Goal: Task Accomplishment & Management: Manage account settings

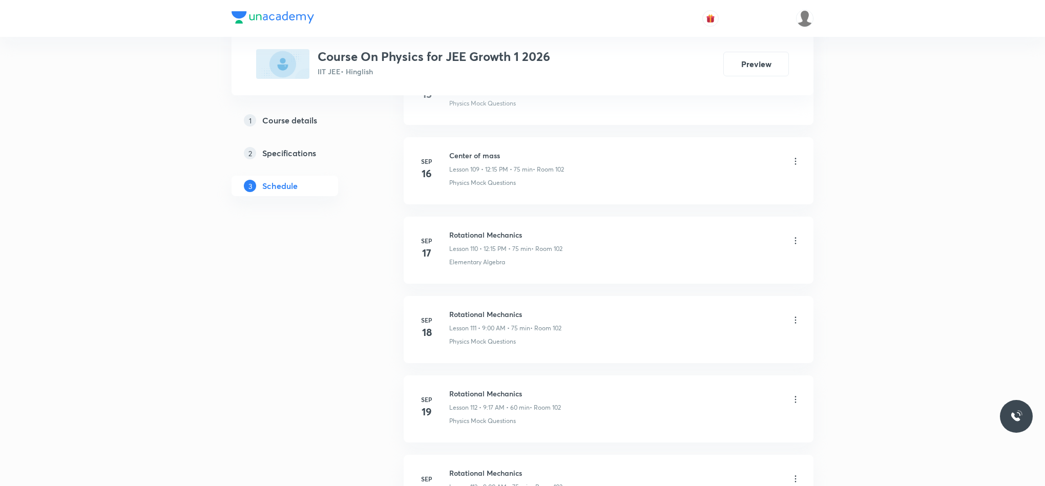
scroll to position [9911, 0]
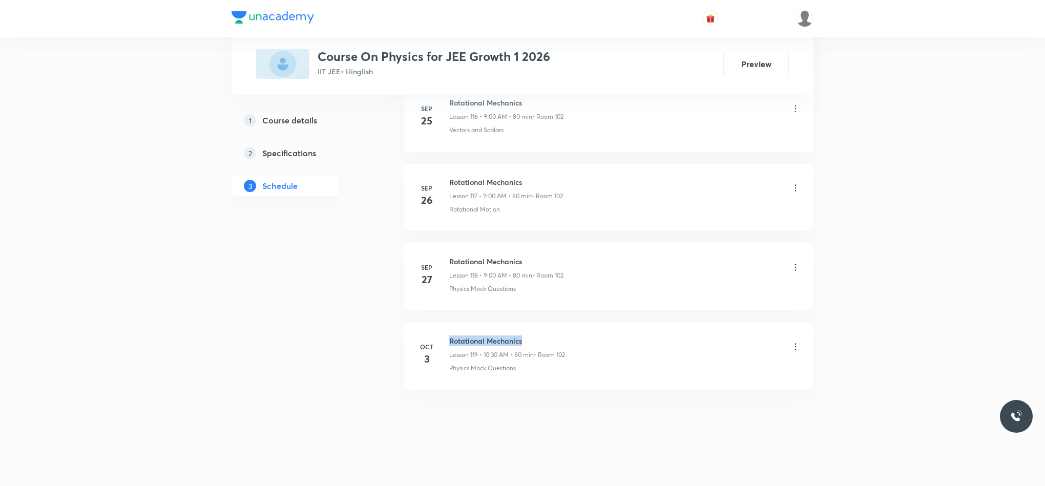
drag, startPoint x: 449, startPoint y: 339, endPoint x: 574, endPoint y: 323, distance: 125.9
click at [574, 323] on li "Oct 3 Rotational Mechanics Lesson 119 • 10:30 AM • 80 min • Room 102 Physics Mo…" at bounding box center [609, 356] width 410 height 67
copy h6 "Rotational Mechanics"
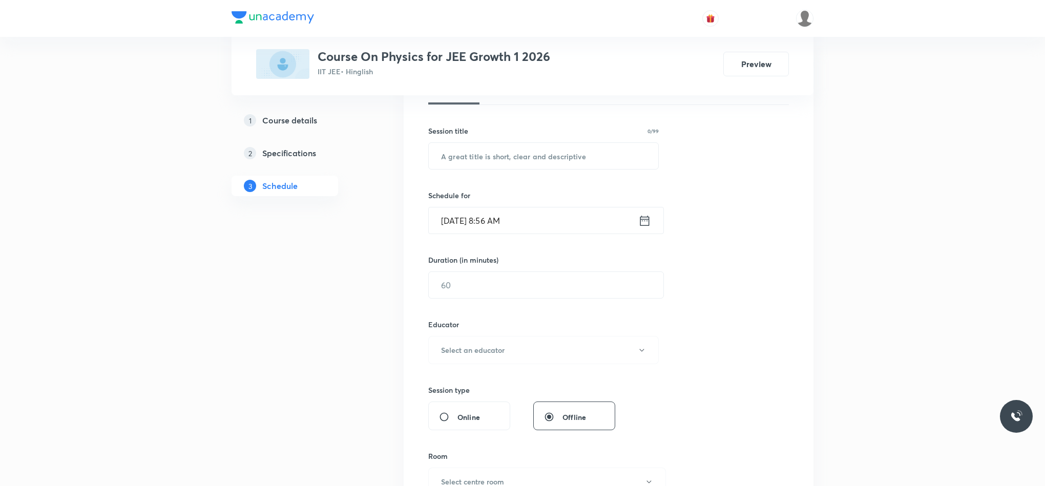
scroll to position [0, 0]
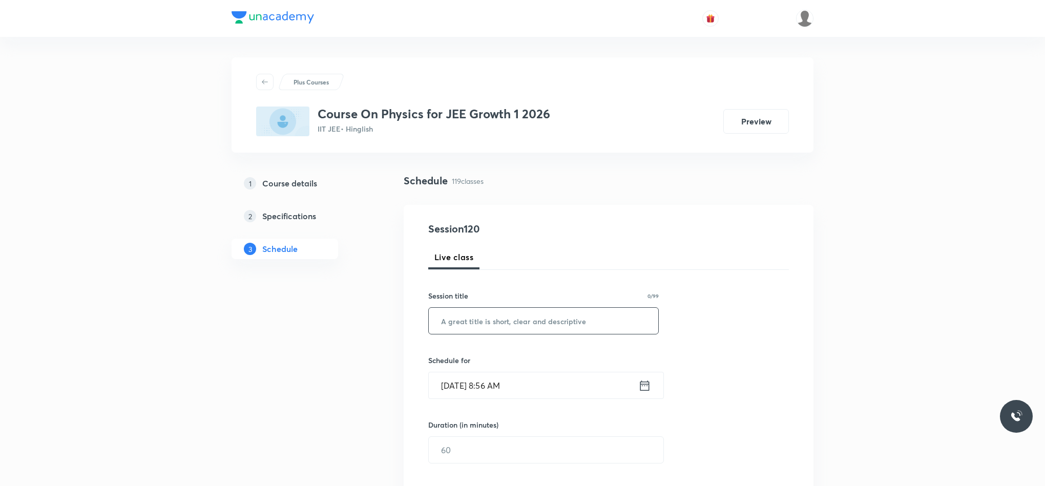
click at [524, 331] on input "text" at bounding box center [543, 321] width 229 height 26
paste input "Rotational Mechanics"
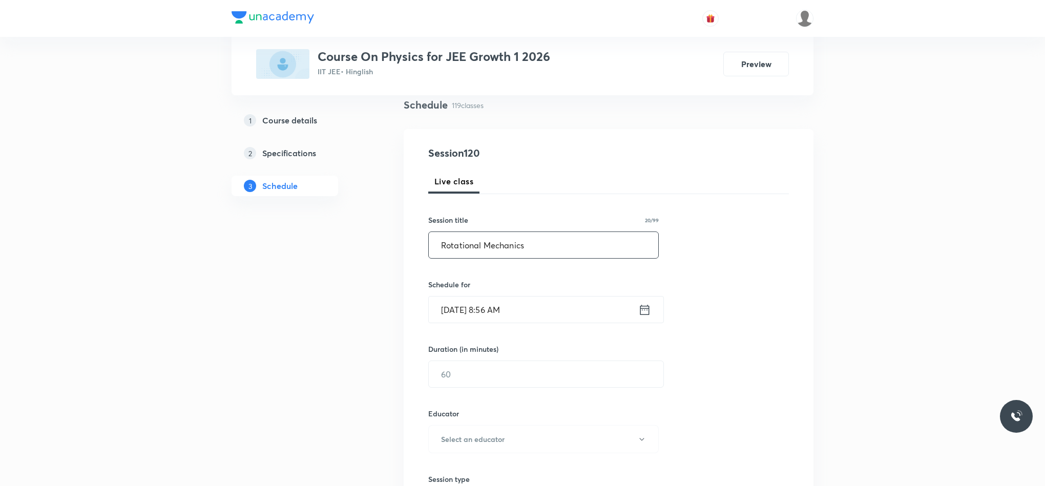
scroll to position [77, 0]
type input "Rotational Mechanics"
click at [646, 306] on icon at bounding box center [644, 308] width 13 height 14
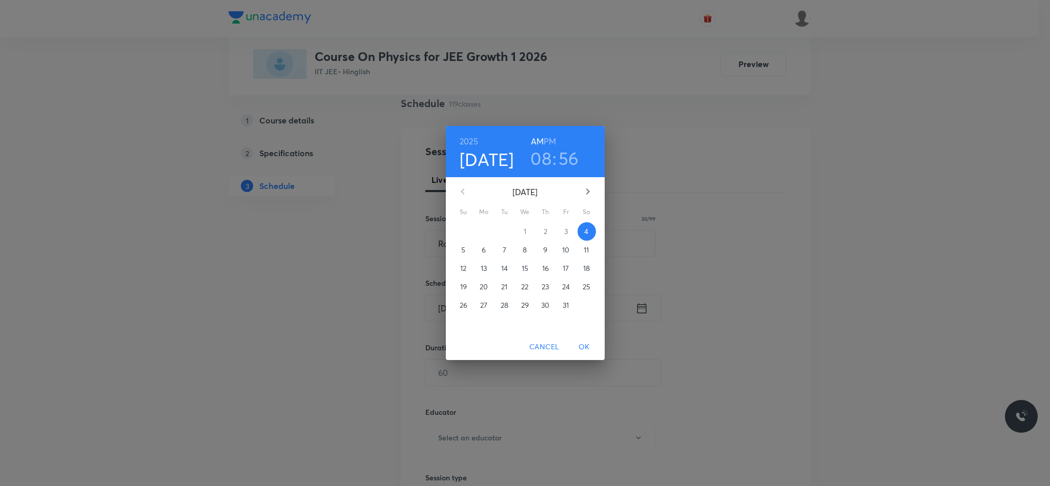
click at [538, 151] on h3 "08" at bounding box center [540, 159] width 21 height 22
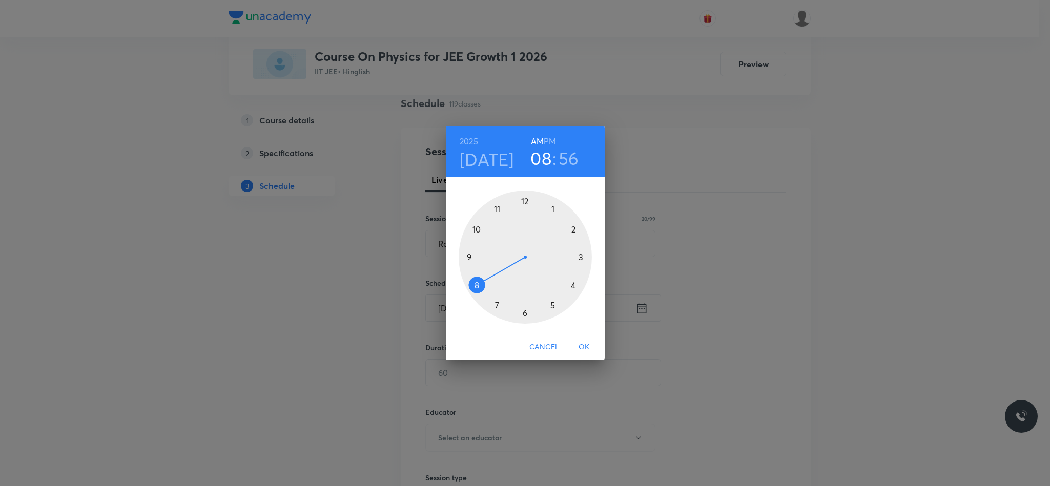
click at [471, 256] on div at bounding box center [524, 257] width 133 height 133
click at [526, 201] on div at bounding box center [524, 257] width 133 height 133
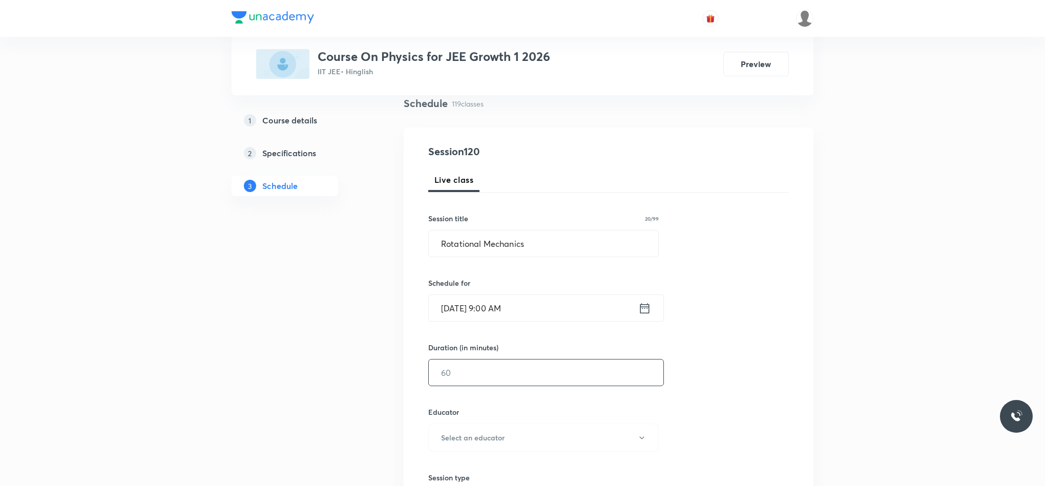
click at [488, 386] on input "text" at bounding box center [546, 373] width 235 height 26
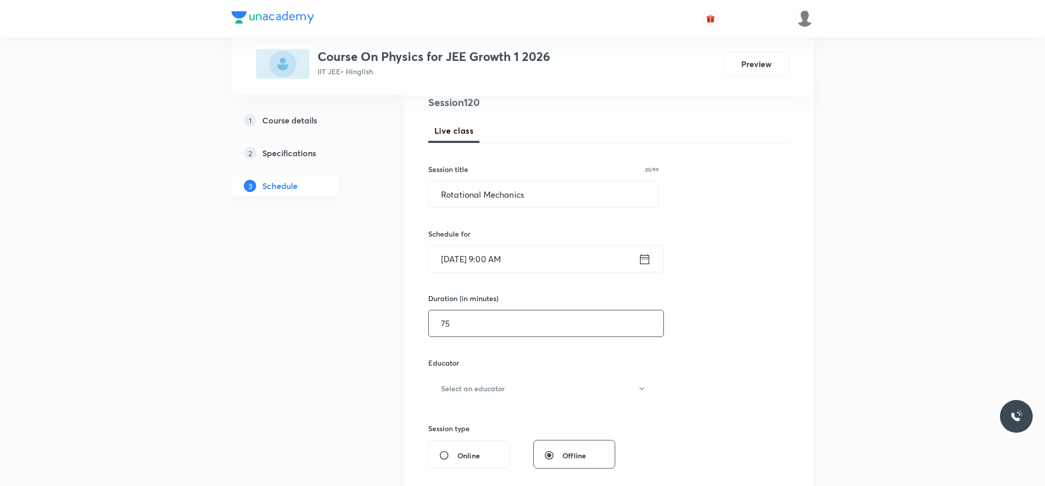
scroll to position [130, 0]
type input "75"
click at [474, 390] on h6 "Select an educator" at bounding box center [473, 385] width 64 height 11
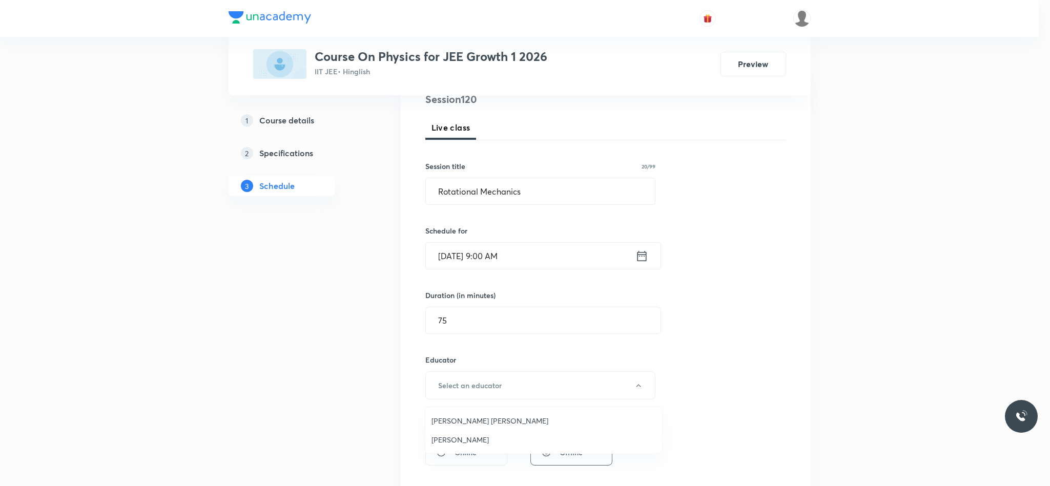
click at [466, 441] on span "Abhay Mishra" at bounding box center [543, 439] width 224 height 11
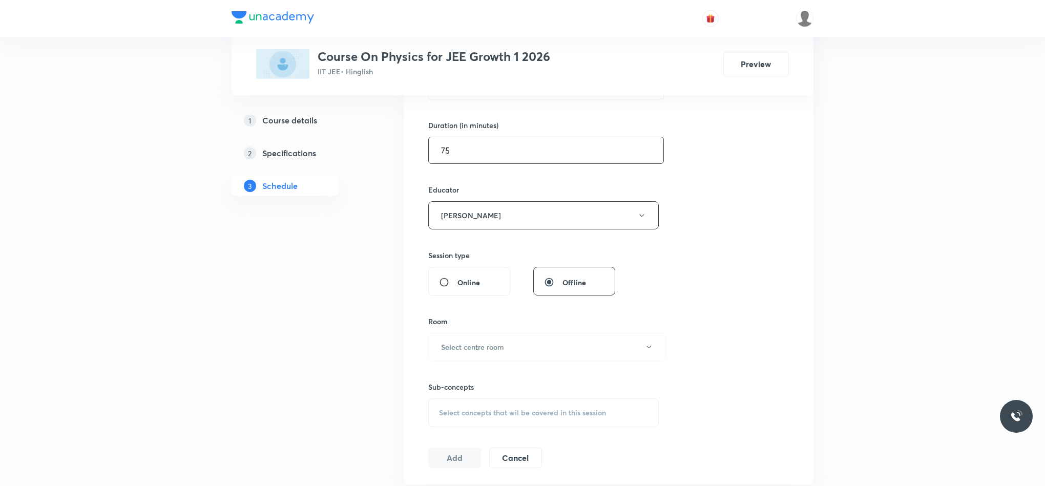
scroll to position [300, 0]
click at [455, 352] on h6 "Select centre room" at bounding box center [472, 346] width 63 height 11
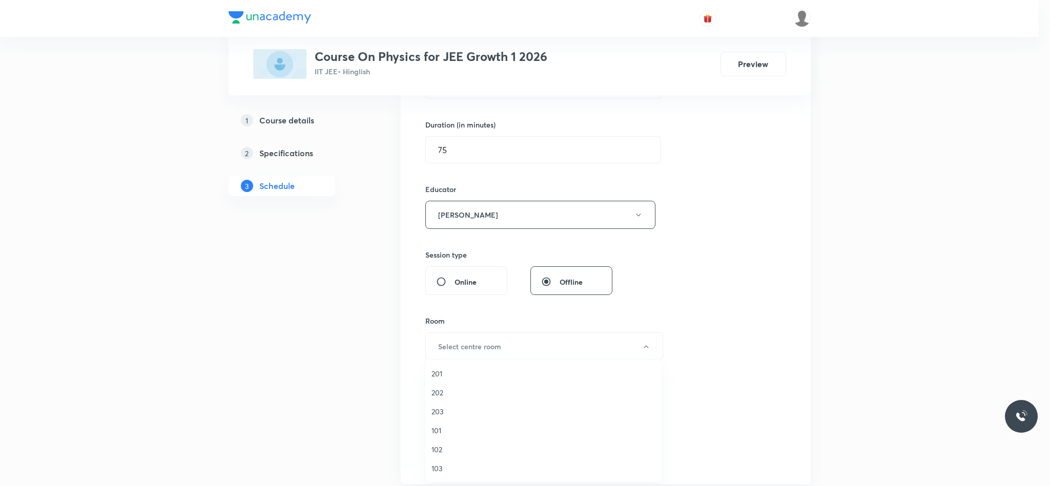
click at [454, 449] on span "102" at bounding box center [543, 449] width 224 height 11
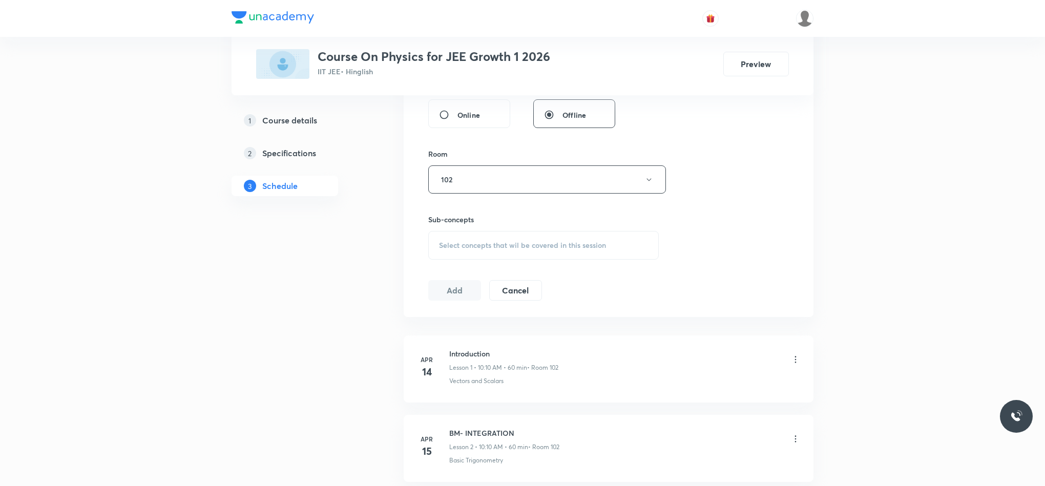
scroll to position [469, 0]
click at [478, 238] on div "Select concepts that wil be covered in this session" at bounding box center [543, 243] width 231 height 29
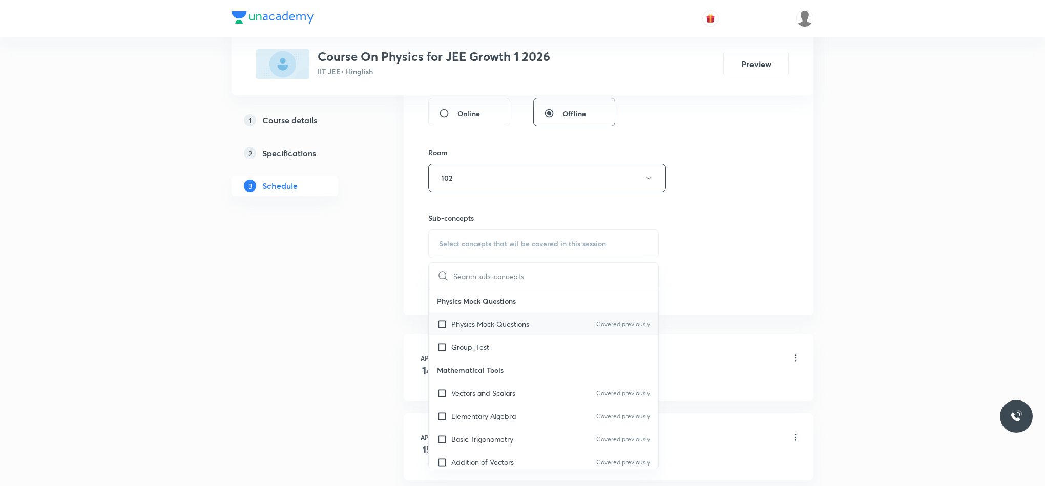
click at [469, 320] on div "Physics Mock Questions Covered previously" at bounding box center [543, 323] width 229 height 23
checkbox input "true"
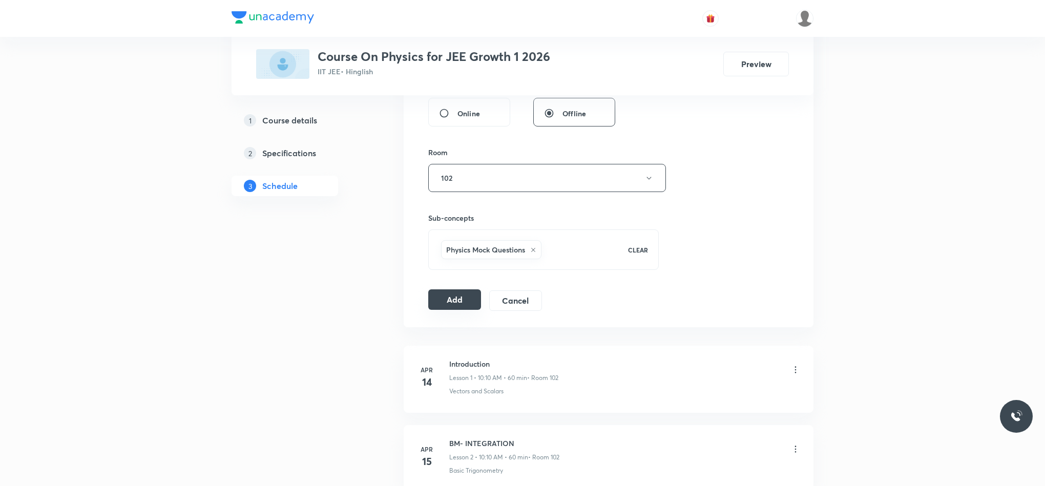
click at [449, 305] on button "Add" at bounding box center [454, 299] width 53 height 20
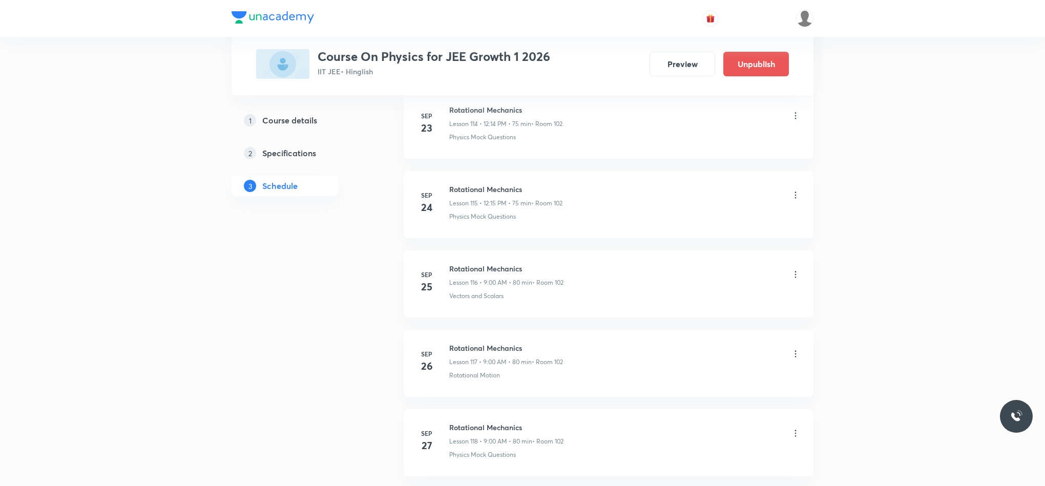
scroll to position [9452, 0]
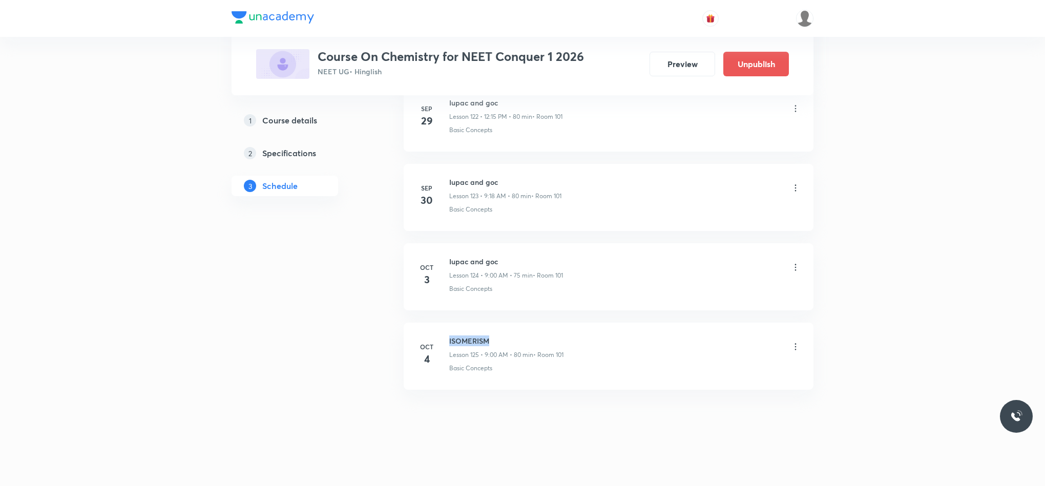
drag, startPoint x: 449, startPoint y: 338, endPoint x: 545, endPoint y: 320, distance: 97.0
copy h6 "ISOMERISM"
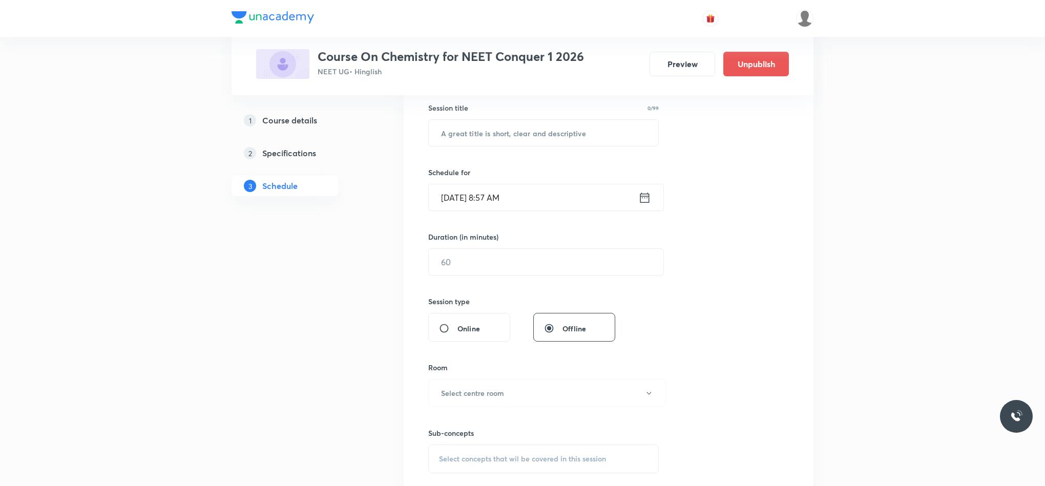
scroll to position [0, 0]
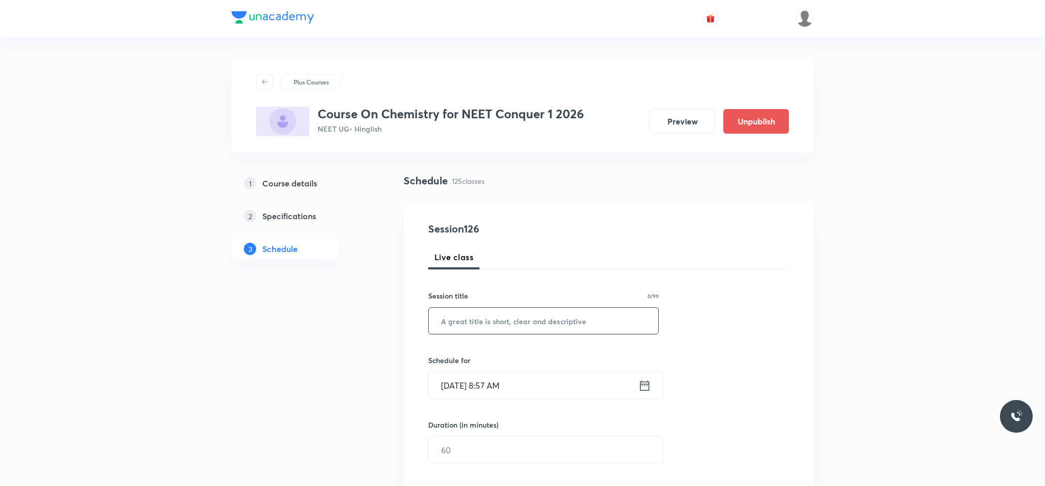
click at [527, 310] on input "text" at bounding box center [543, 321] width 229 height 26
paste input "ISOMERISM"
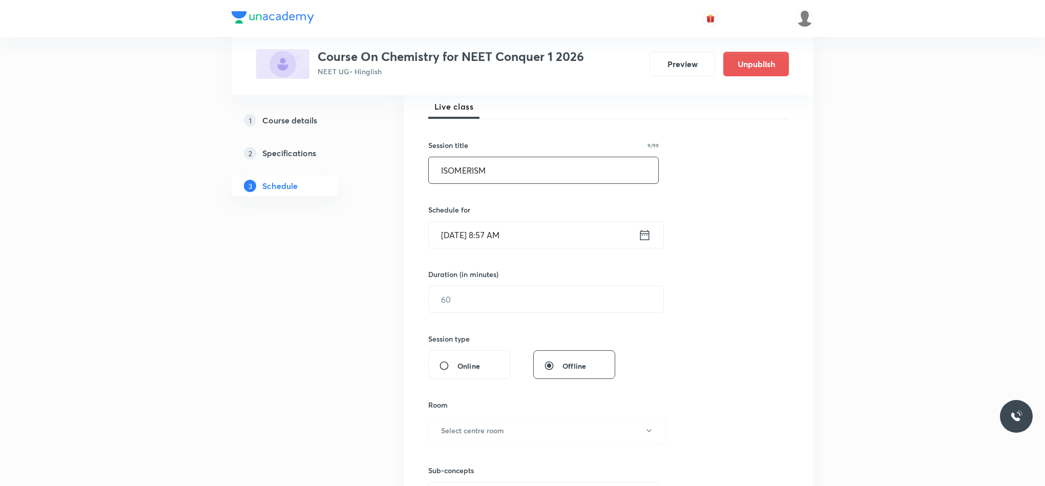
scroll to position [152, 0]
type input "ISOMERISM"
click at [643, 235] on icon at bounding box center [644, 233] width 13 height 14
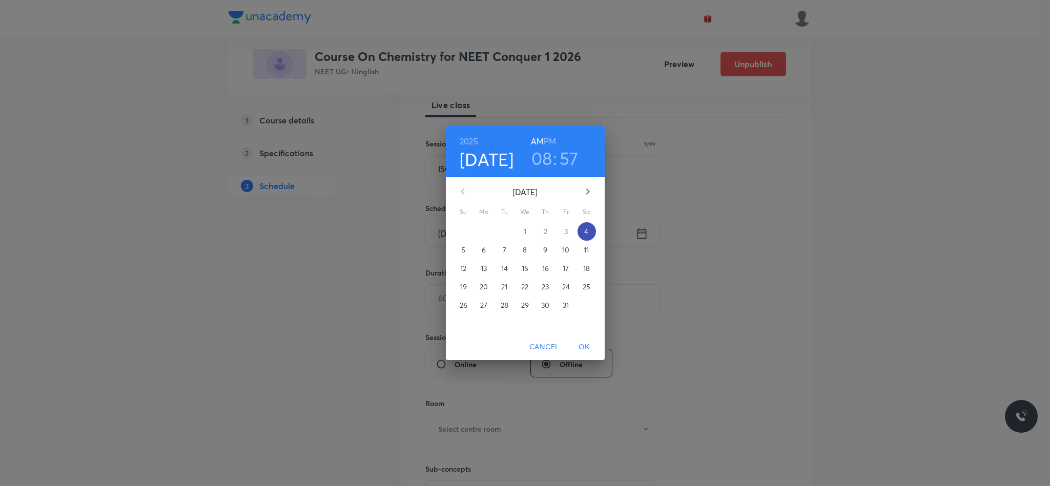
click at [586, 231] on p "4" at bounding box center [586, 231] width 4 height 10
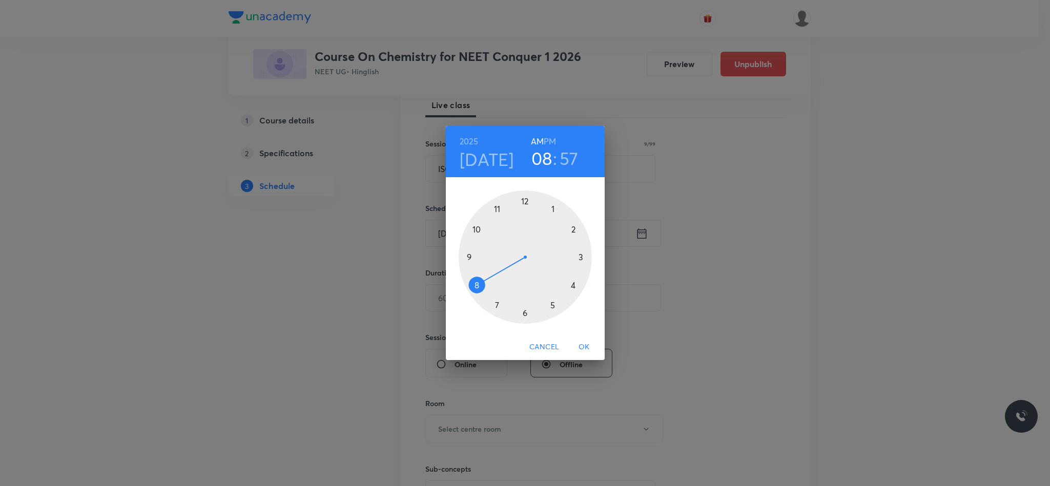
click at [470, 258] on div at bounding box center [524, 257] width 133 height 133
click at [524, 204] on div at bounding box center [524, 257] width 133 height 133
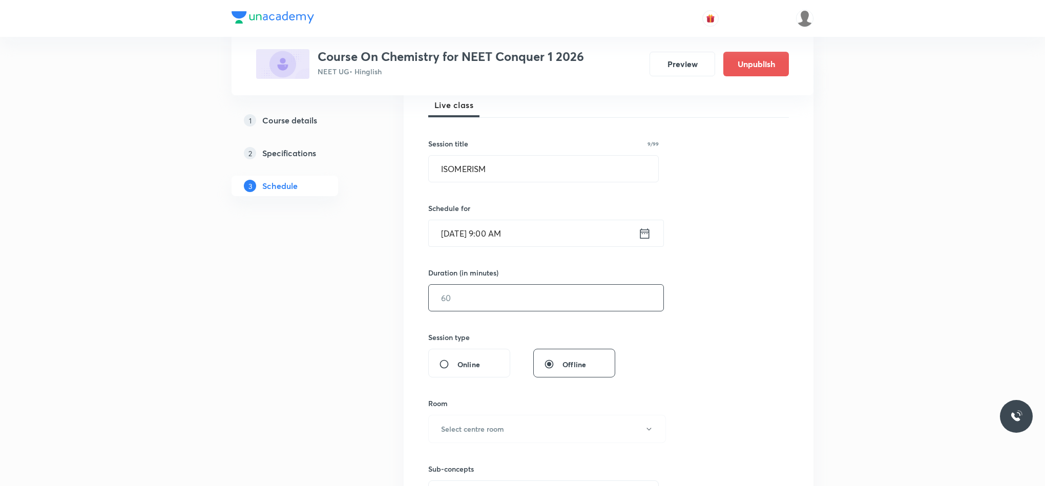
click at [475, 297] on input "text" at bounding box center [546, 298] width 235 height 26
type input "75"
click at [475, 440] on button "Select centre room" at bounding box center [547, 429] width 238 height 28
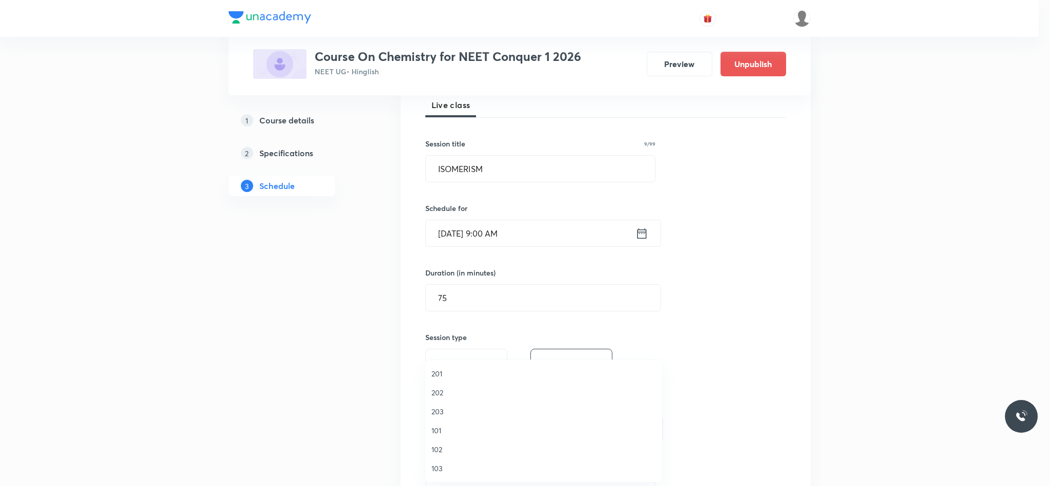
click at [445, 435] on span "101" at bounding box center [543, 430] width 224 height 11
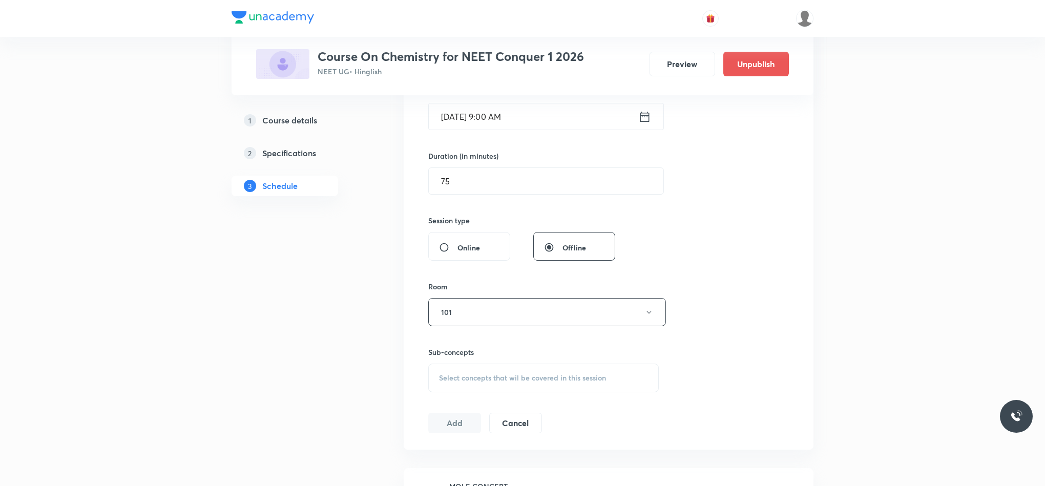
scroll to position [271, 0]
click at [478, 380] on span "Select concepts that wil be covered in this session" at bounding box center [522, 376] width 167 height 8
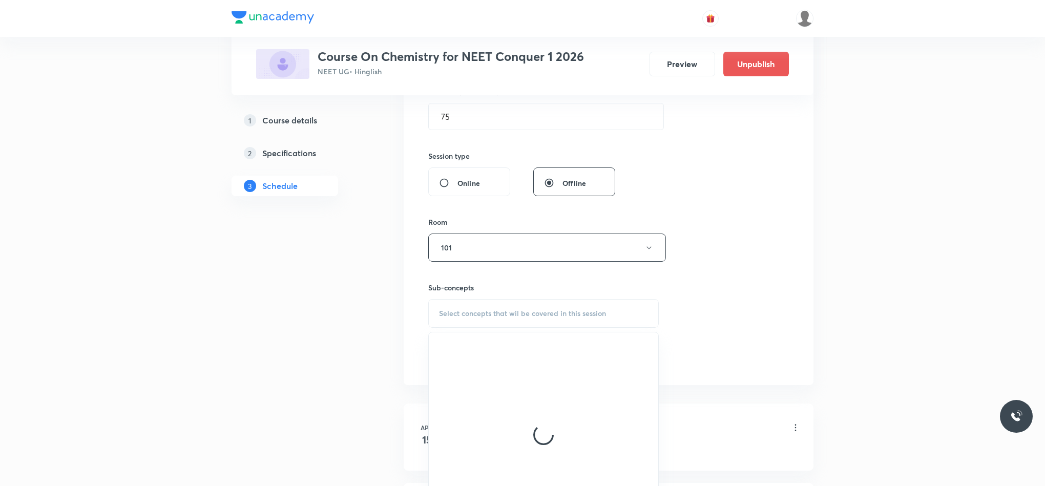
scroll to position [338, 0]
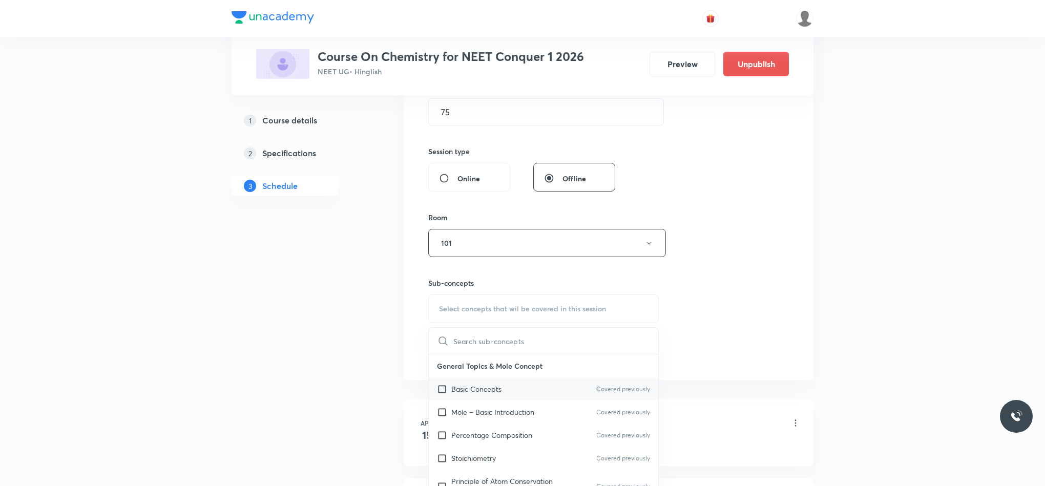
click at [483, 389] on p "Basic Concepts" at bounding box center [476, 389] width 50 height 11
checkbox input "true"
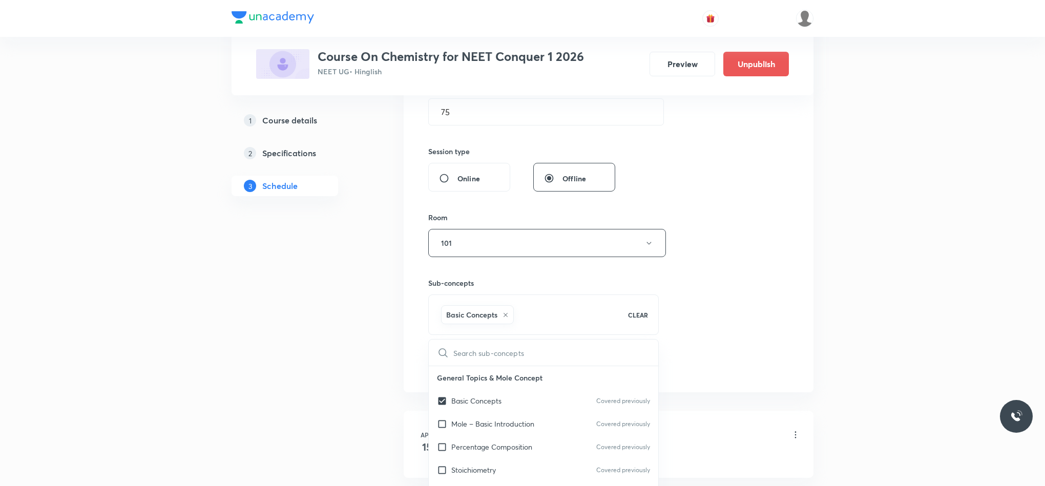
click at [705, 357] on div "Session 126 Live class Session title 9/99 ISOMERISM ​ Schedule for Oct 4, 2025,…" at bounding box center [608, 129] width 361 height 493
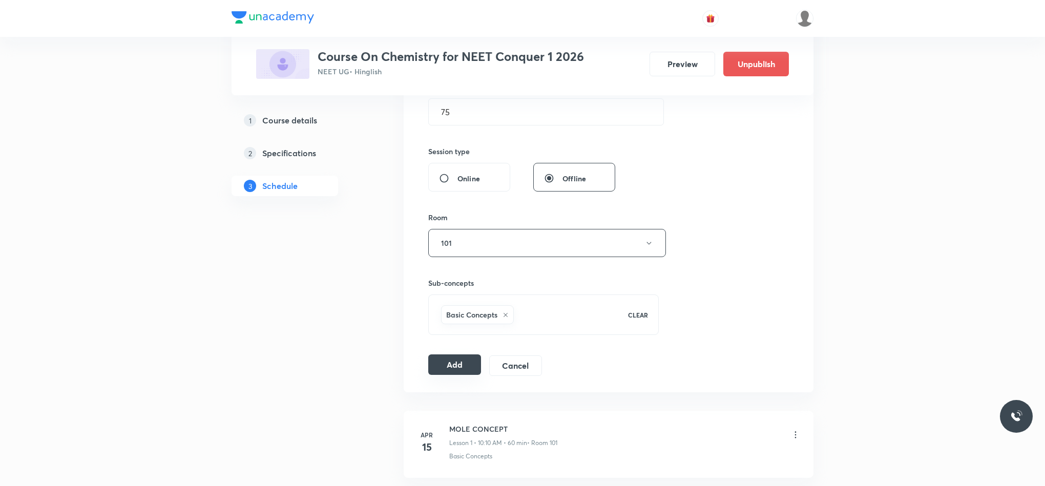
click at [435, 365] on button "Add" at bounding box center [454, 364] width 53 height 20
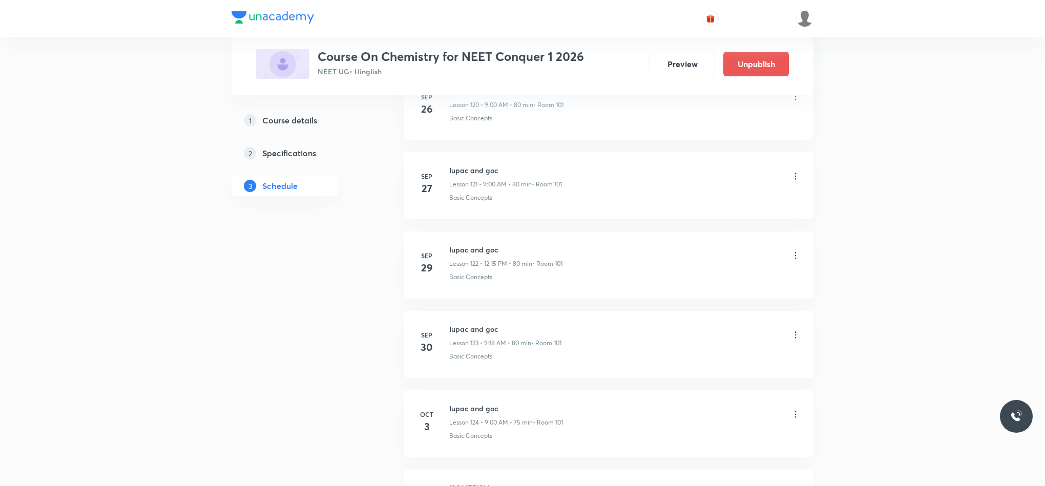
scroll to position [10337, 0]
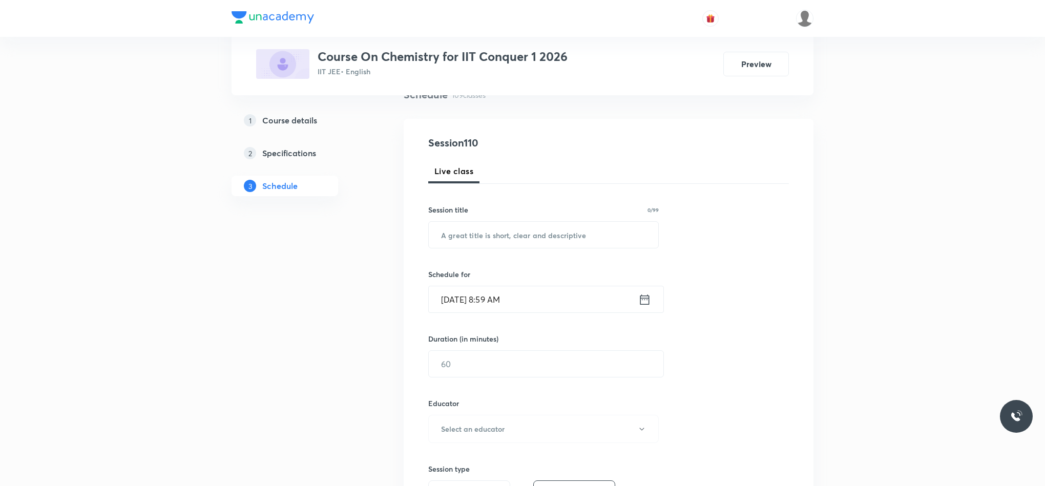
scroll to position [80, 0]
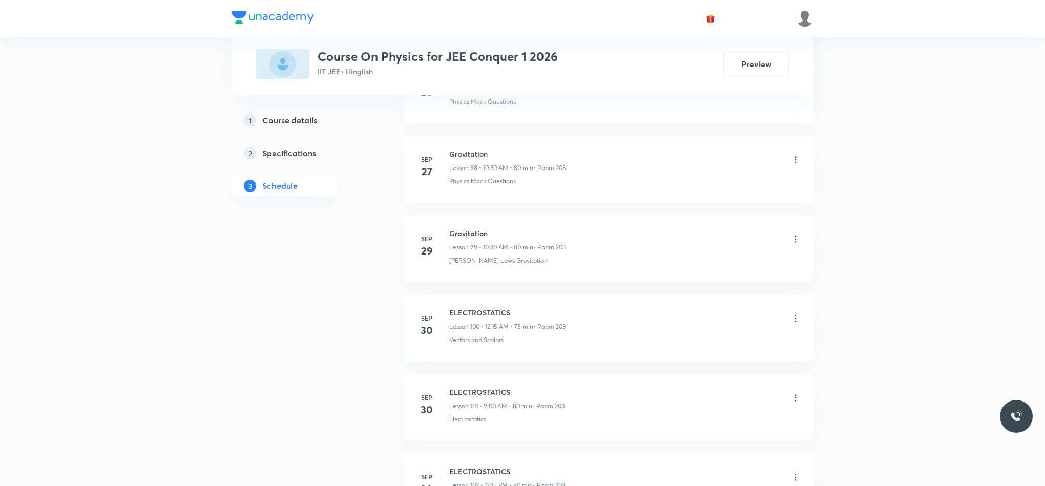
scroll to position [8713, 0]
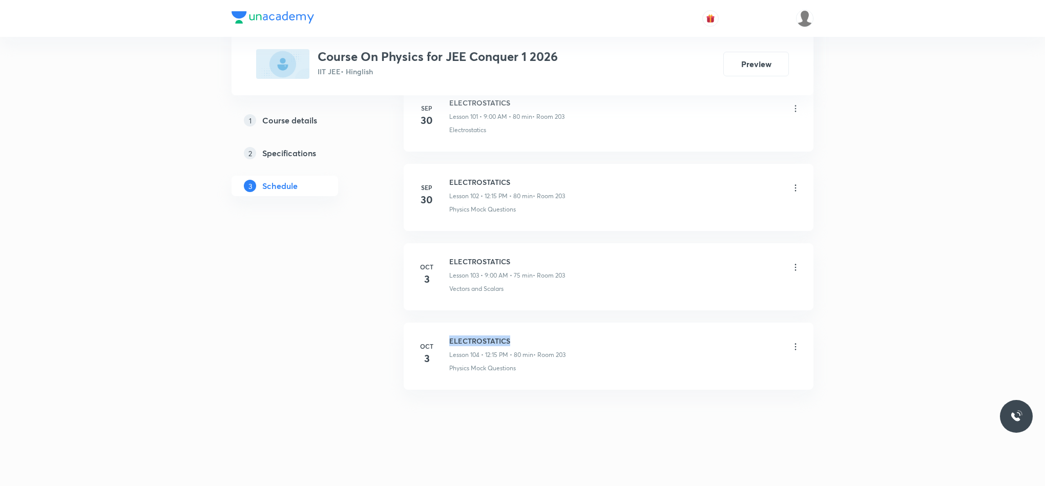
drag, startPoint x: 449, startPoint y: 338, endPoint x: 539, endPoint y: 344, distance: 90.9
click at [539, 344] on h6 "ELECTROSTATICS" at bounding box center [507, 341] width 116 height 11
copy h6 "ELECTROSTATICS"
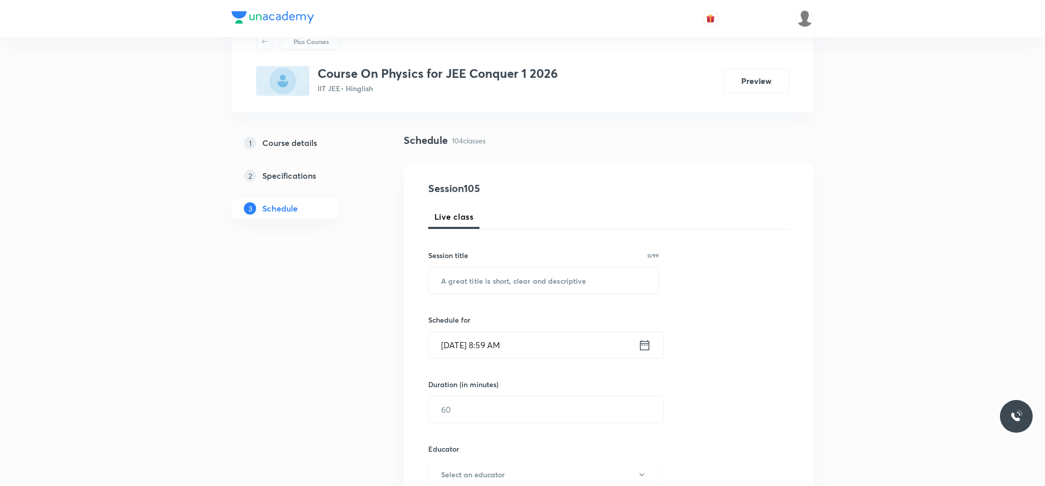
scroll to position [0, 0]
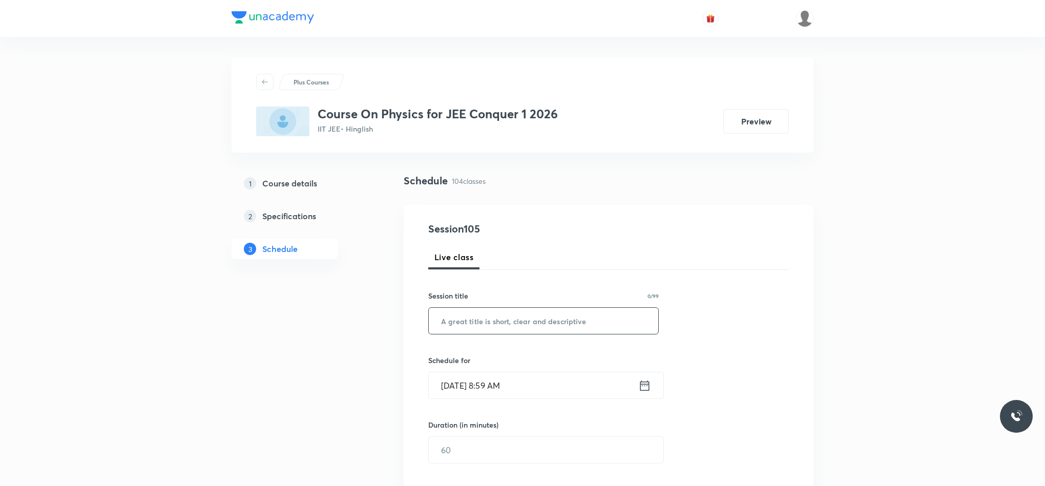
click at [520, 332] on input "text" at bounding box center [543, 321] width 229 height 26
paste input "ELECTROSTATICS"
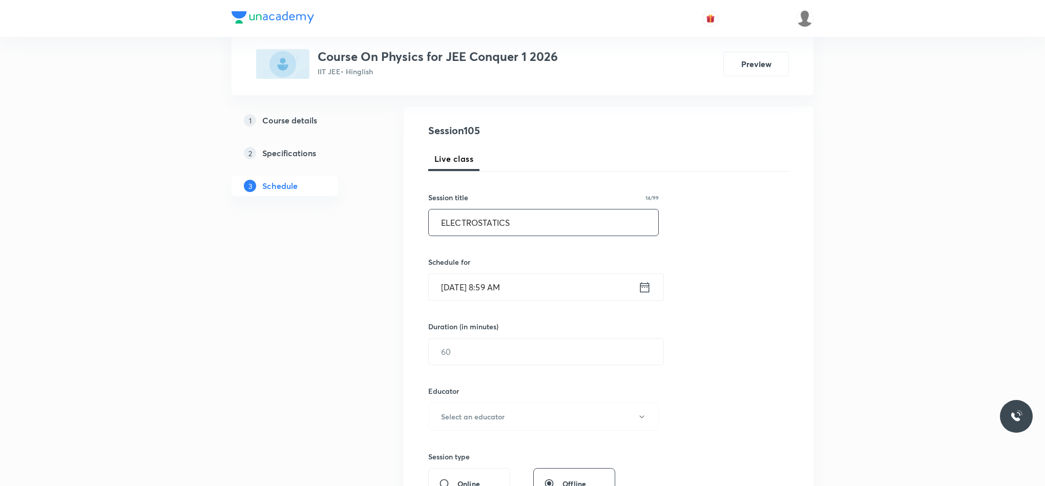
type input "ELECTROSTATICS"
click at [641, 292] on icon at bounding box center [644, 287] width 13 height 14
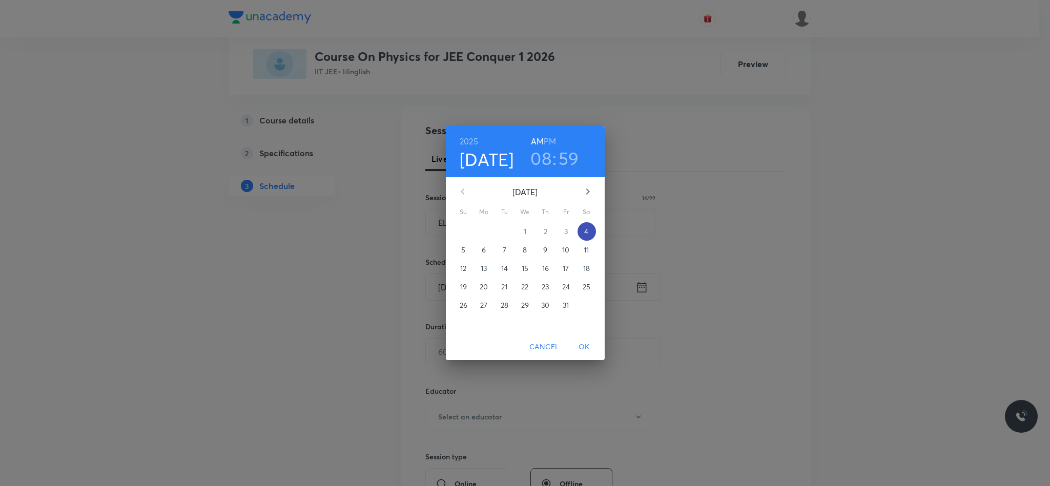
click at [584, 240] on button "4" at bounding box center [586, 231] width 18 height 18
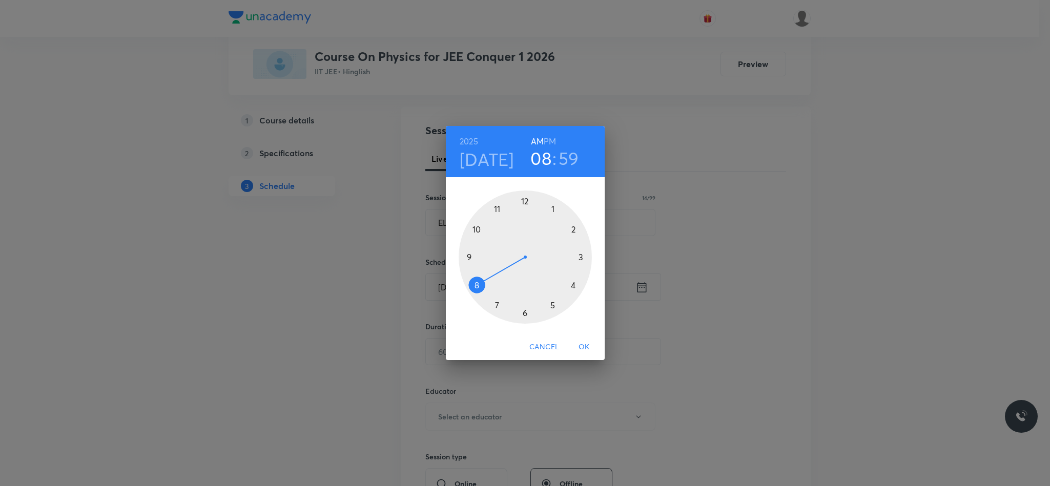
click at [468, 260] on div at bounding box center [524, 257] width 133 height 133
click at [538, 205] on div at bounding box center [524, 257] width 133 height 133
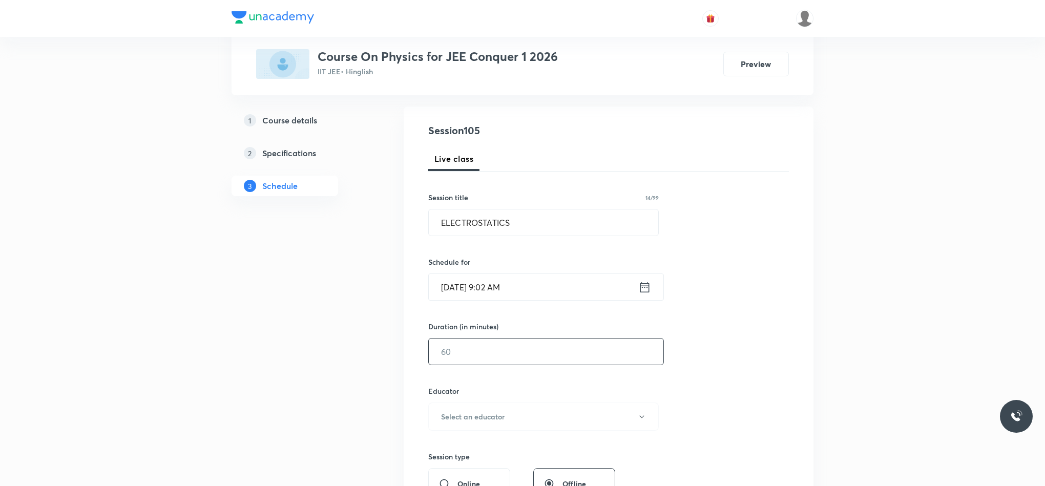
click at [511, 359] on input "text" at bounding box center [546, 352] width 235 height 26
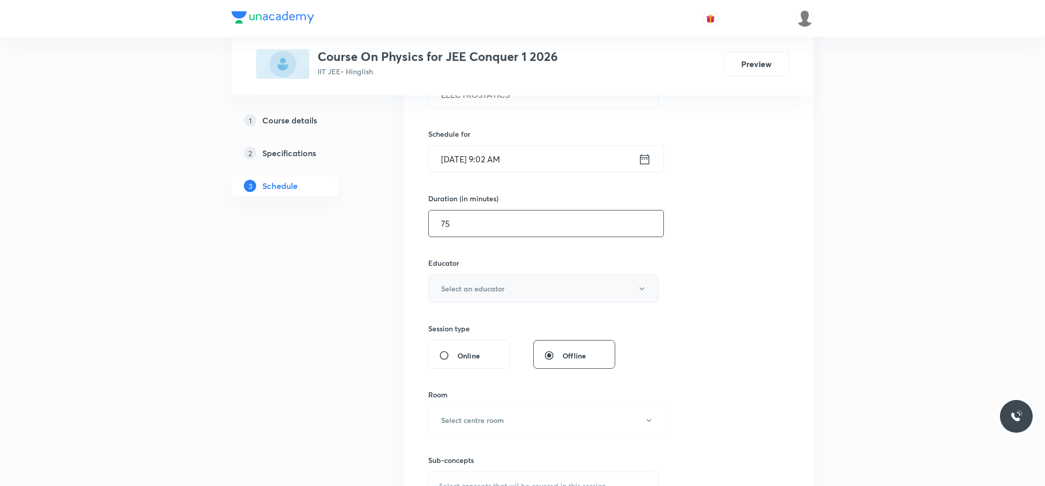
type input "75"
click at [461, 285] on h6 "Select an educator" at bounding box center [473, 288] width 64 height 11
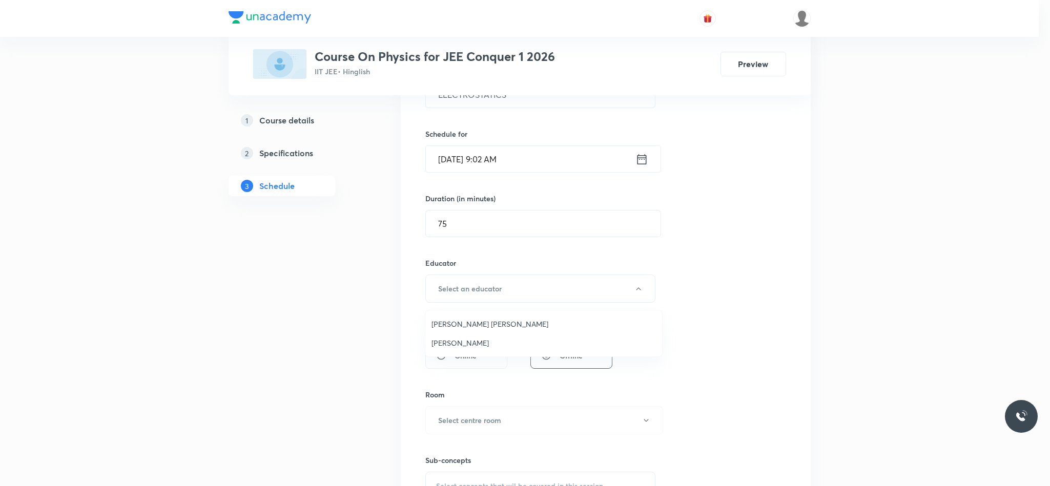
click at [456, 341] on span "[PERSON_NAME]" at bounding box center [543, 343] width 224 height 11
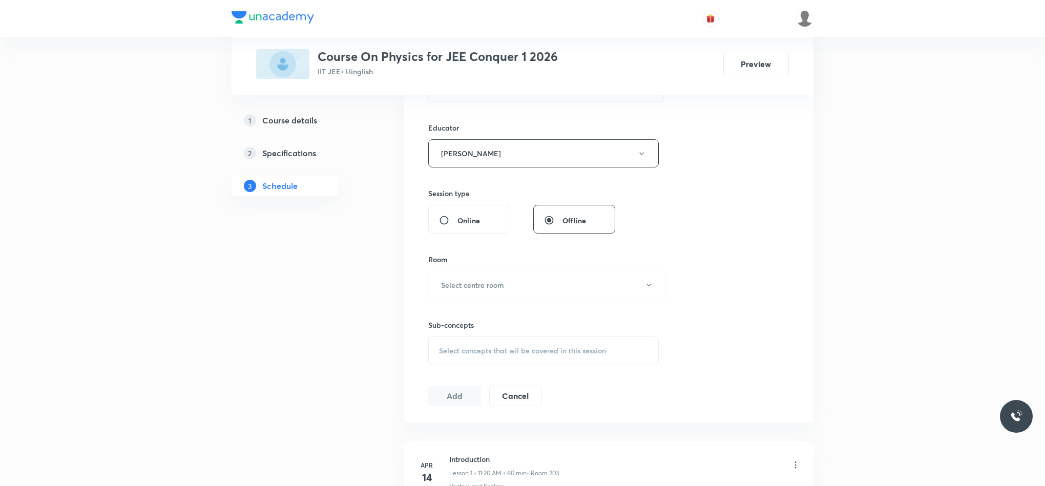
scroll to position [363, 0]
click at [452, 294] on button "Select centre room" at bounding box center [547, 284] width 238 height 28
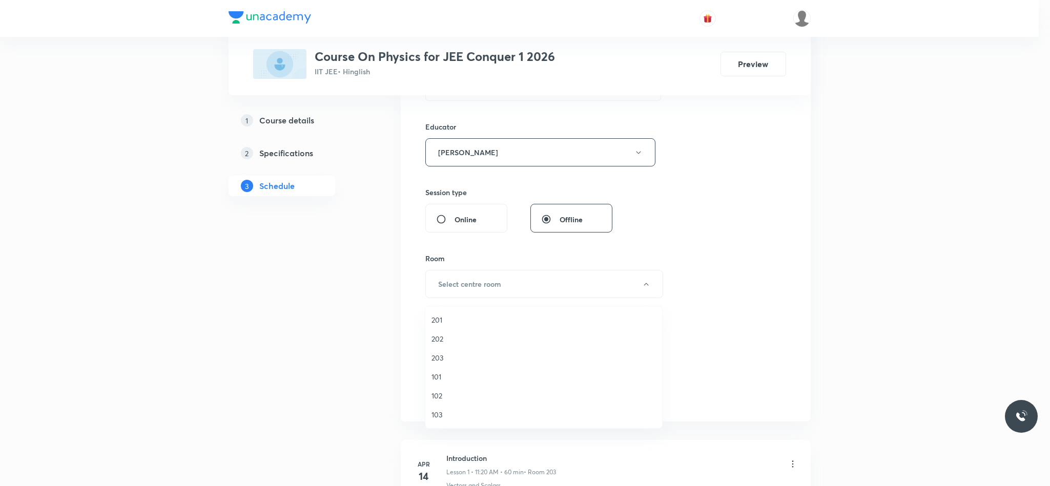
click at [438, 395] on span "102" at bounding box center [543, 395] width 224 height 11
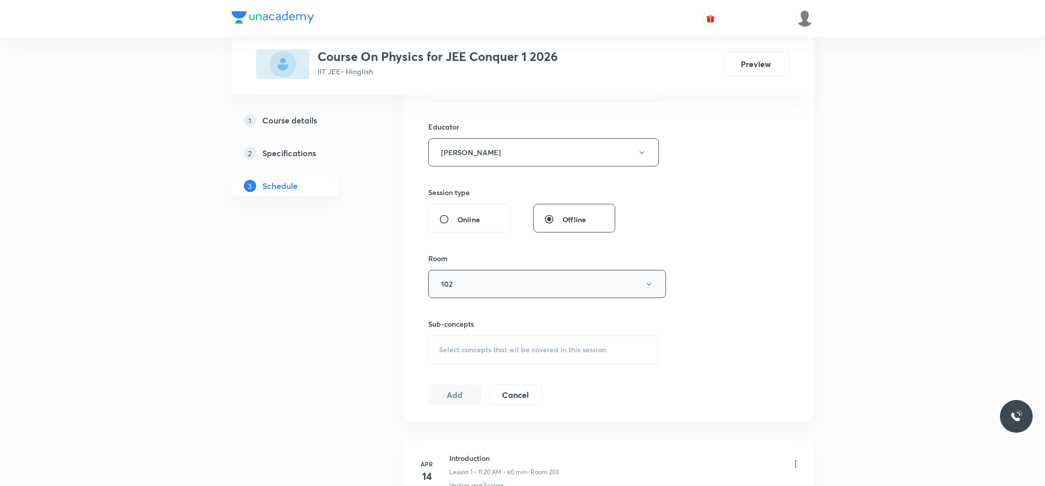
click at [464, 278] on button "102" at bounding box center [547, 284] width 238 height 28
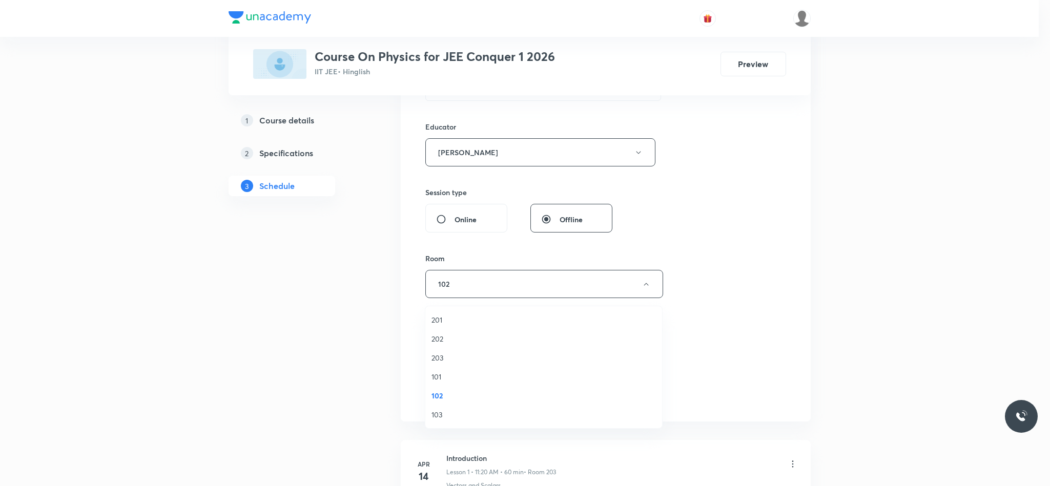
click at [446, 357] on span "203" at bounding box center [543, 357] width 224 height 11
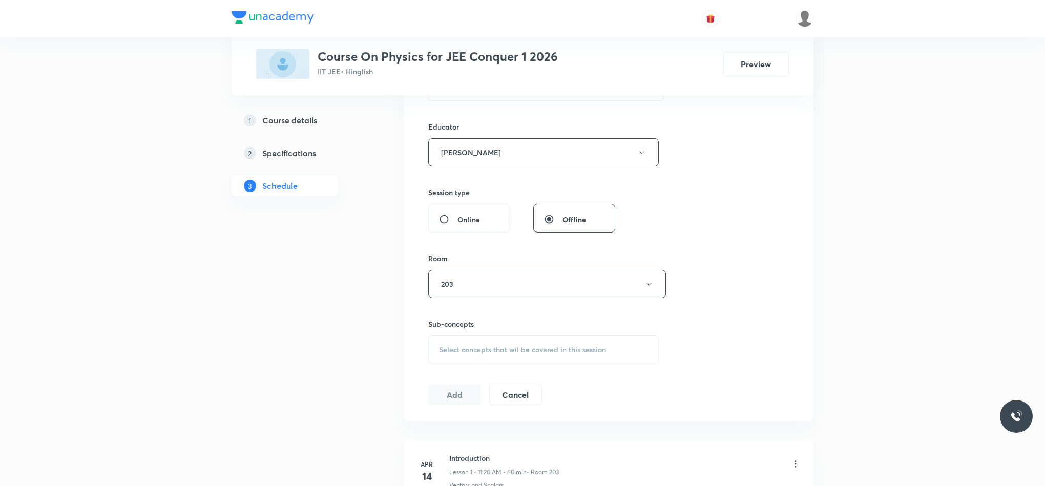
click at [449, 360] on div "Select concepts that wil be covered in this session" at bounding box center [543, 350] width 231 height 29
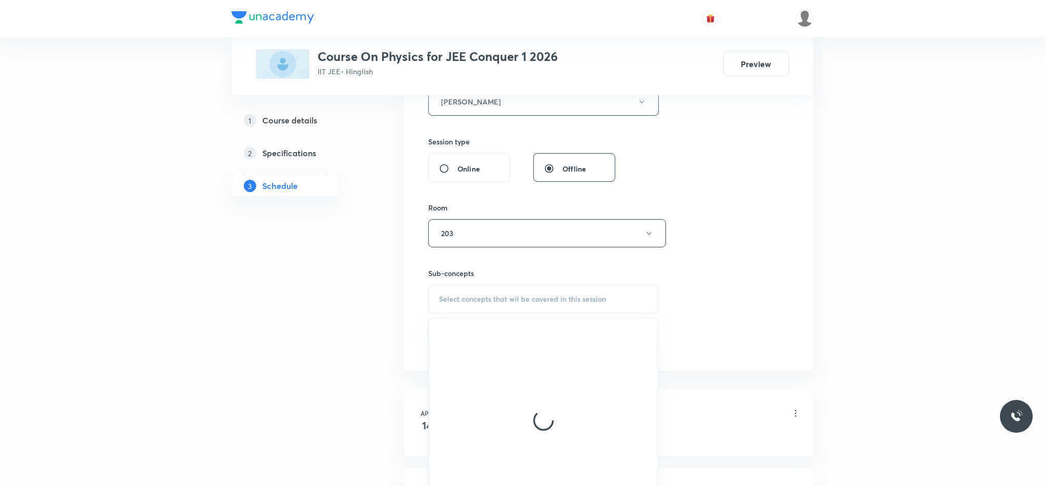
scroll to position [414, 0]
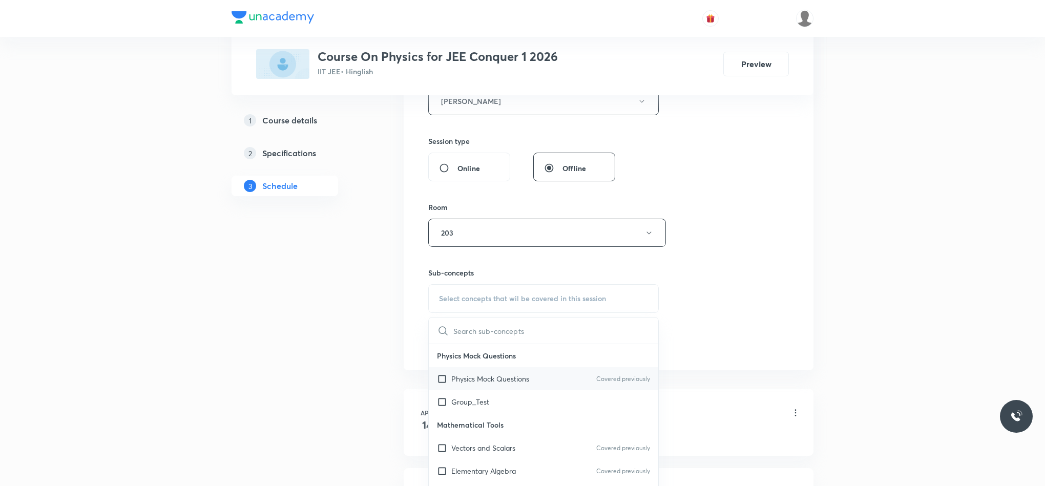
click at [476, 390] on div "Physics Mock Questions Covered previously" at bounding box center [543, 378] width 229 height 23
checkbox input "true"
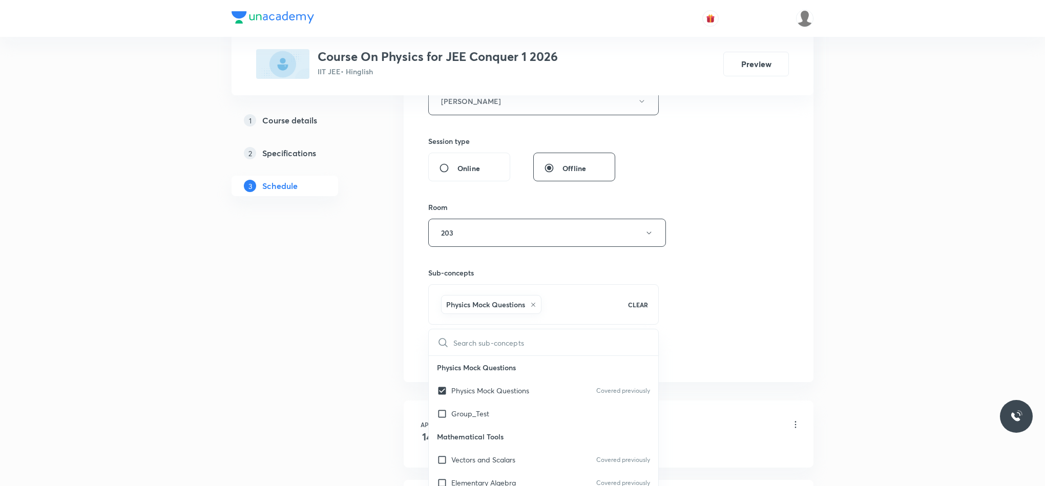
click at [701, 312] on div "Session 105 Live class Session title 14/99 ELECTROSTATICS ​ Schedule for Oct 4,…" at bounding box center [608, 86] width 361 height 558
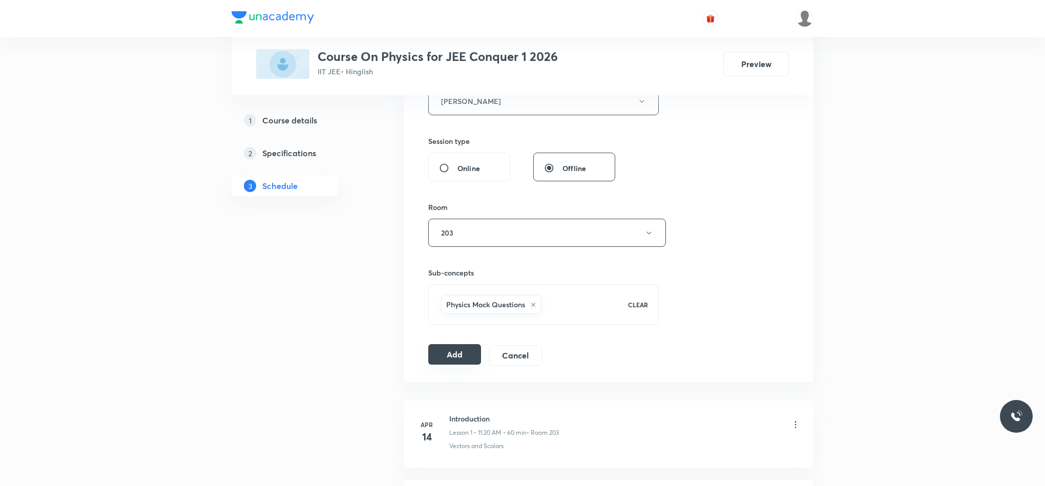
click at [446, 365] on button "Add" at bounding box center [454, 354] width 53 height 20
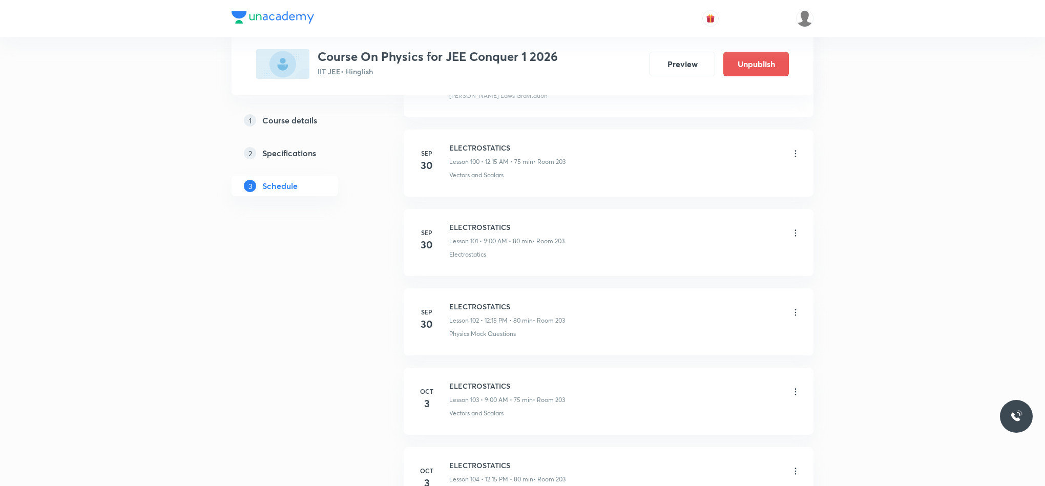
scroll to position [8254, 0]
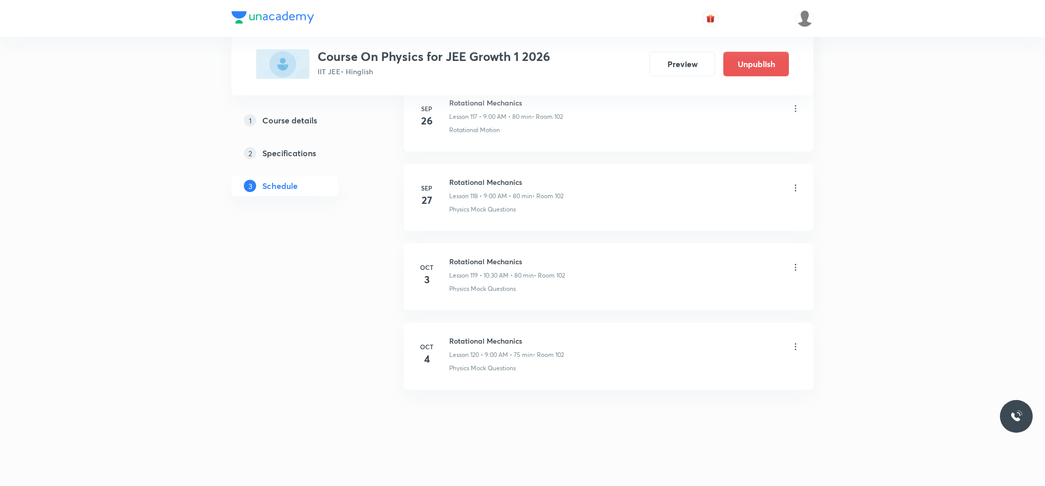
scroll to position [9991, 0]
click at [795, 348] on icon at bounding box center [795, 347] width 10 height 10
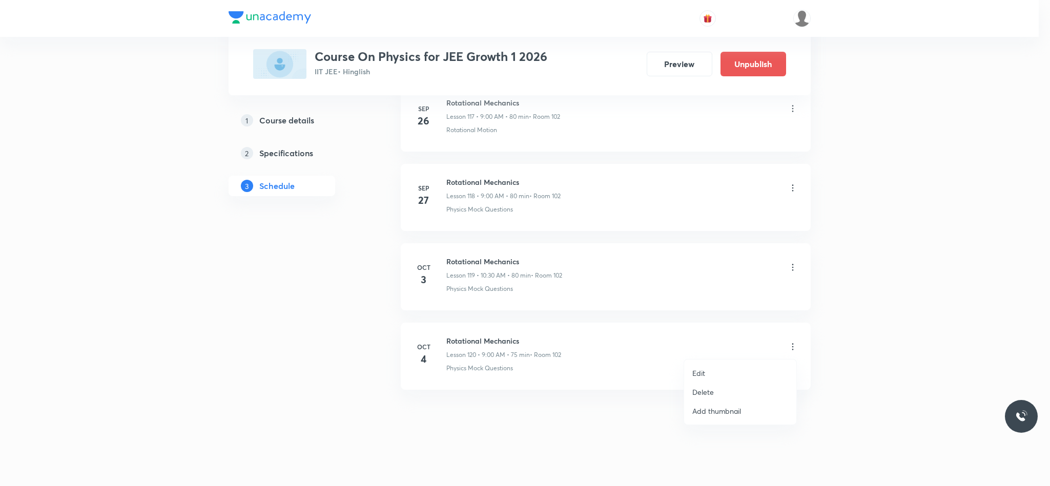
click at [712, 393] on p "Delete" at bounding box center [703, 392] width 22 height 11
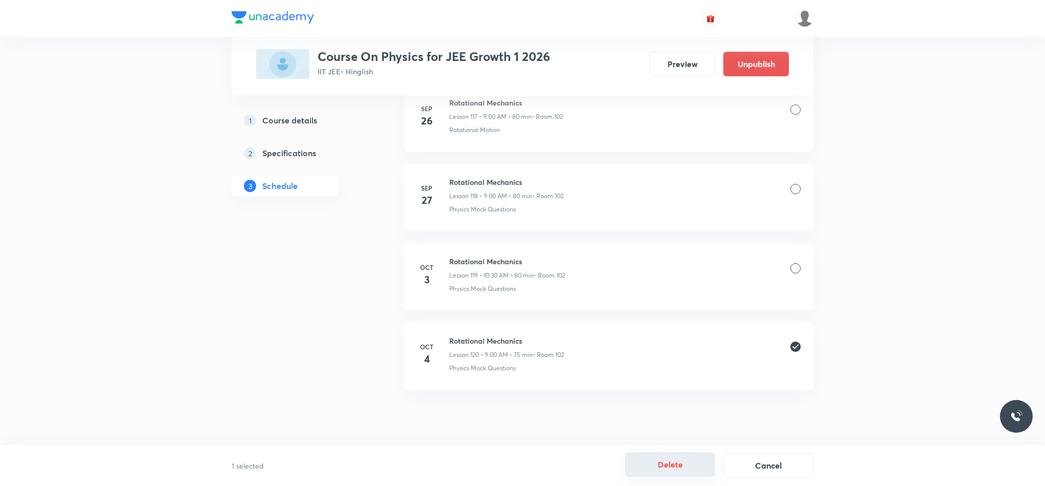
click at [662, 470] on button "Delete" at bounding box center [670, 464] width 90 height 25
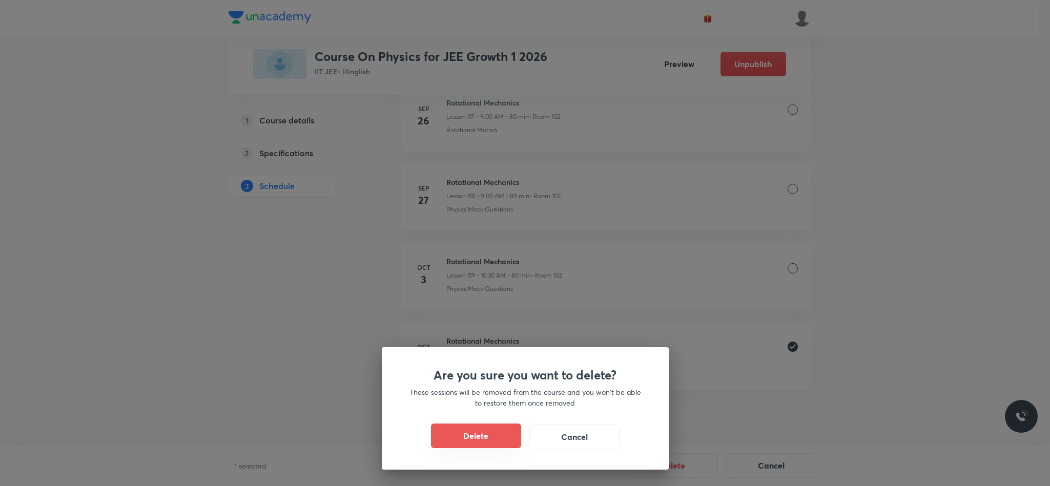
click at [478, 431] on button "Delete" at bounding box center [476, 436] width 90 height 25
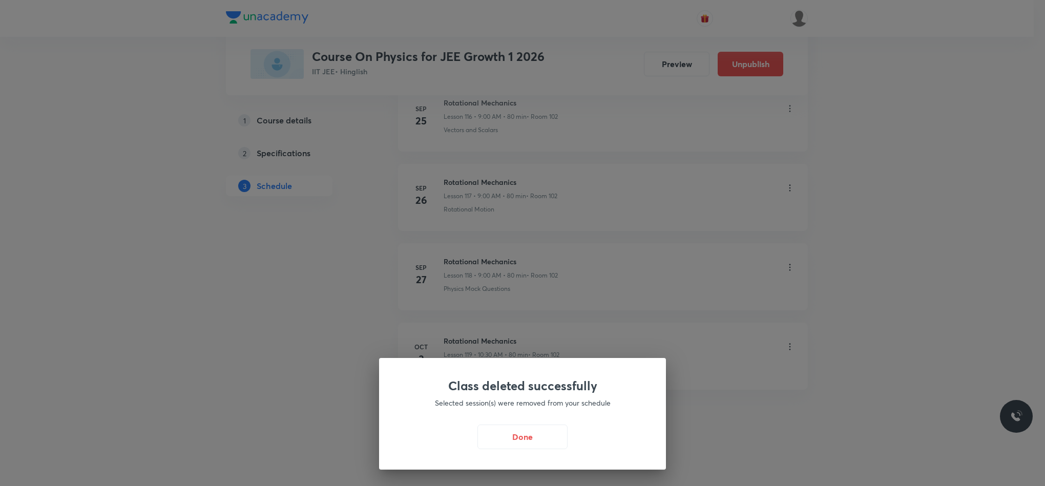
scroll to position [9911, 0]
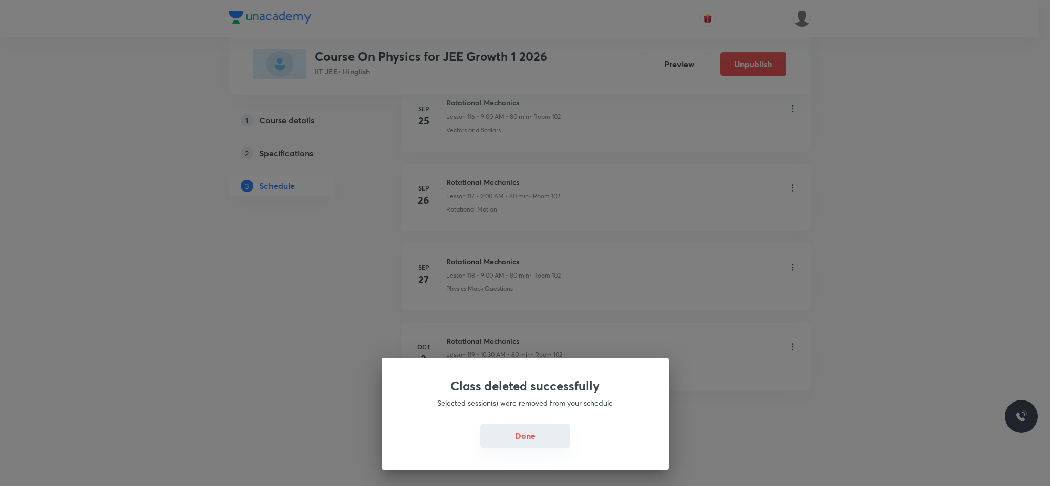
click at [516, 446] on button "Done" at bounding box center [525, 436] width 90 height 25
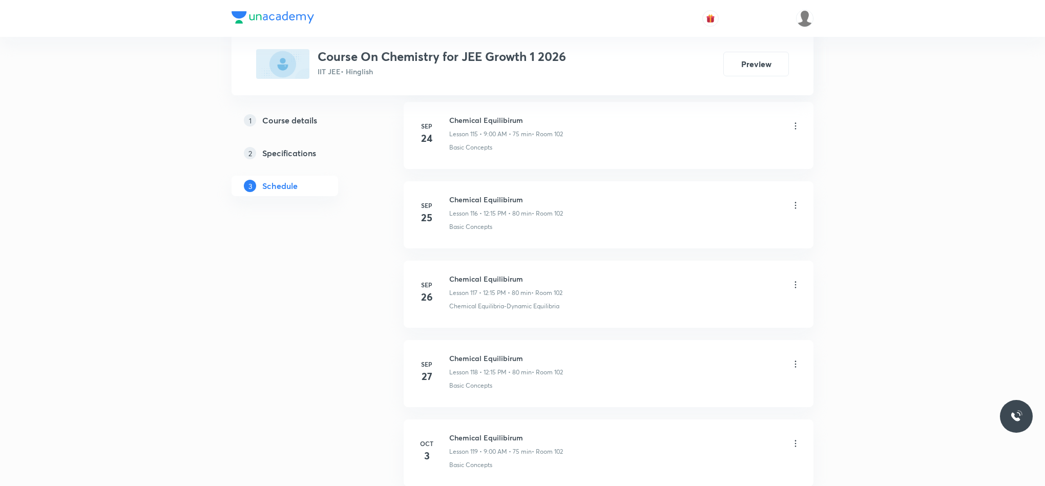
scroll to position [9991, 0]
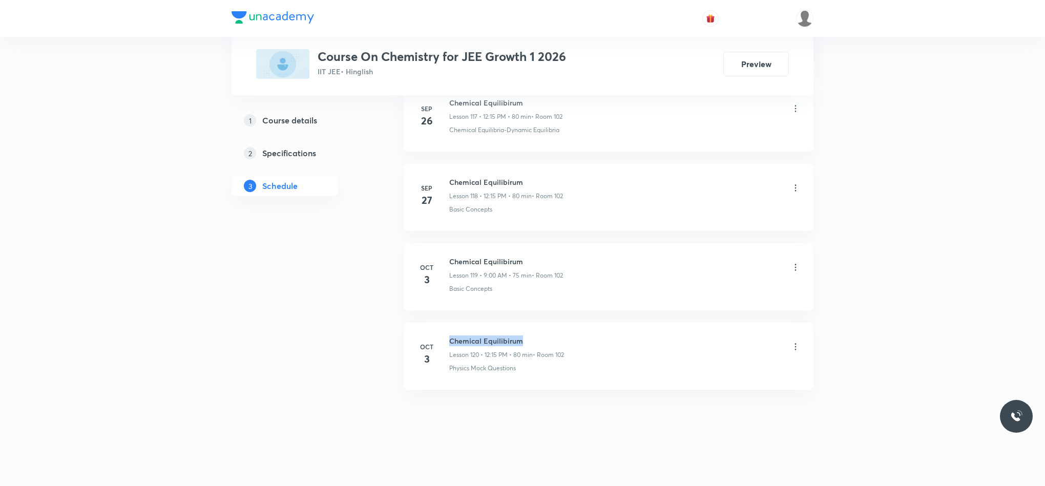
drag, startPoint x: 448, startPoint y: 335, endPoint x: 584, endPoint y: 320, distance: 137.1
copy h6 "Chemical Equilibirum"
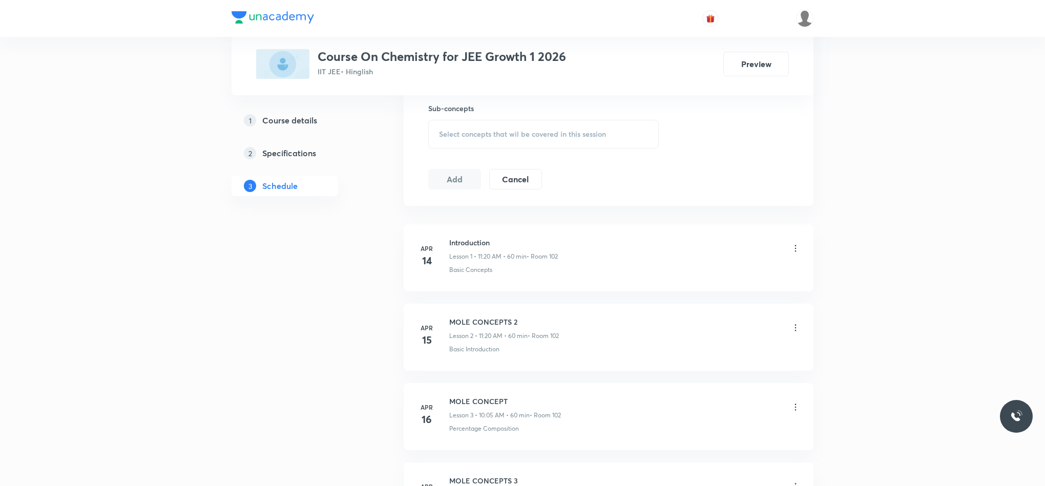
scroll to position [0, 0]
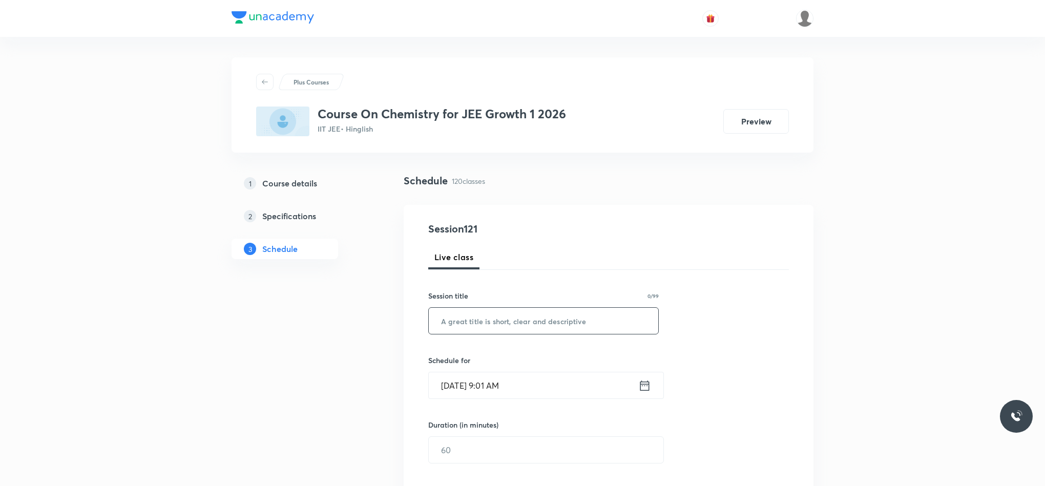
click at [507, 309] on input "text" at bounding box center [543, 321] width 229 height 26
paste input "Chemical Equilibirum"
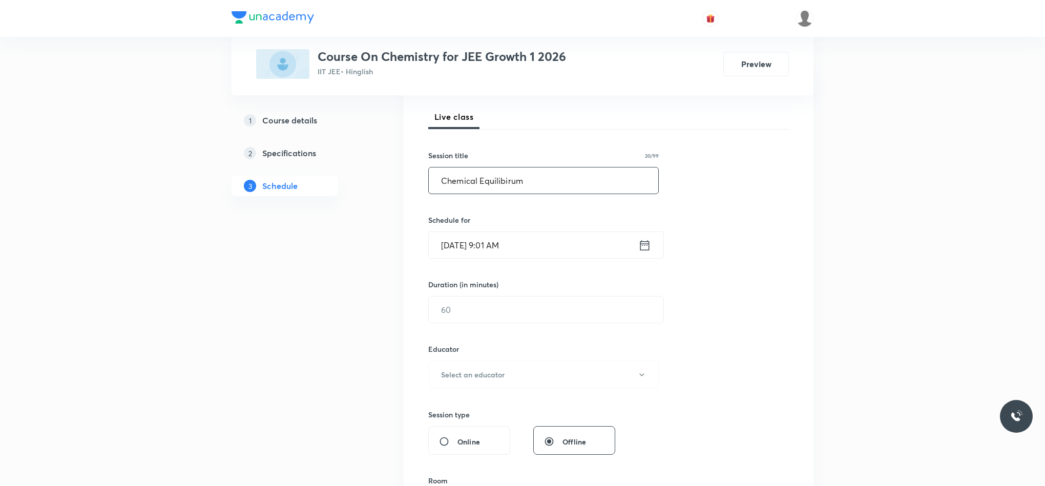
scroll to position [143, 0]
type input "Chemical Equilibirum"
click at [647, 240] on icon at bounding box center [644, 242] width 13 height 14
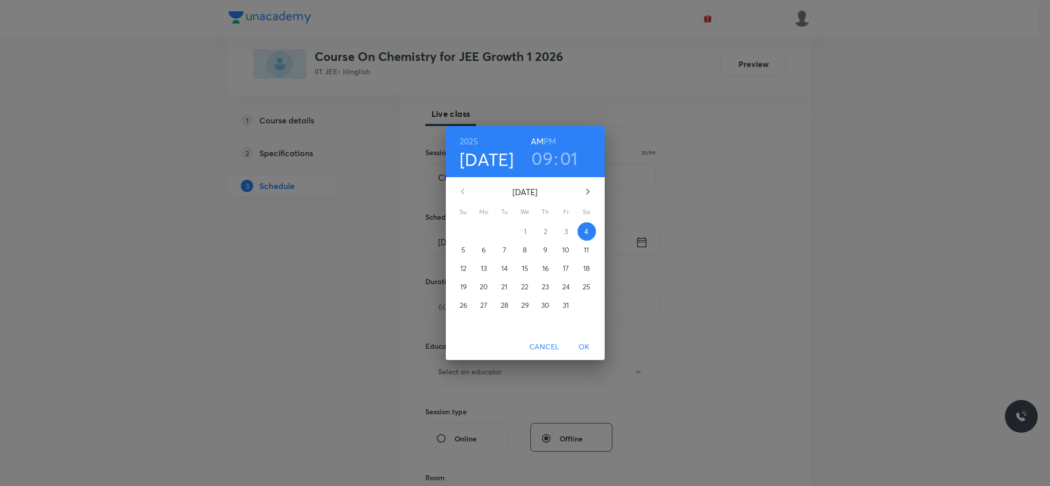
click at [567, 151] on h3 "01" at bounding box center [569, 159] width 18 height 22
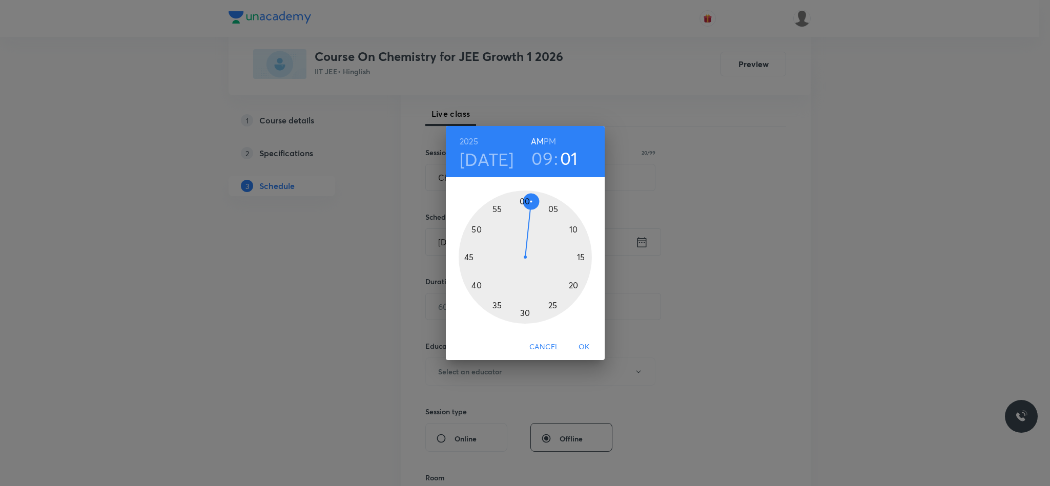
click at [541, 202] on div at bounding box center [524, 257] width 133 height 133
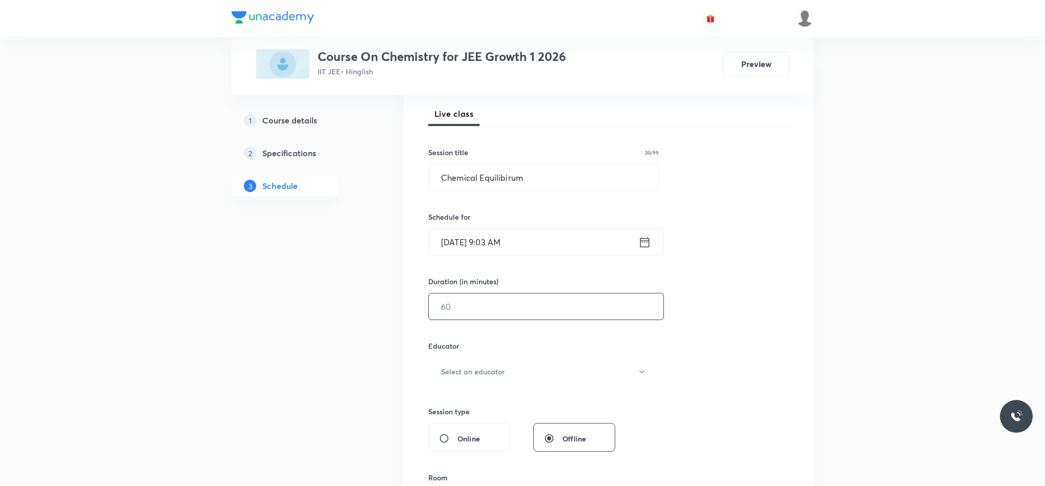
click at [478, 305] on input "text" at bounding box center [546, 307] width 235 height 26
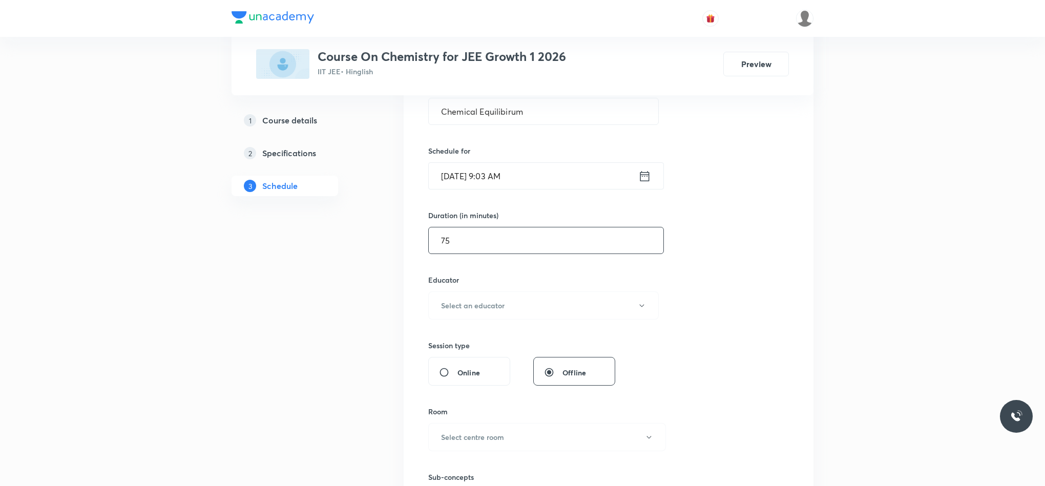
type input "75"
click at [478, 305] on h6 "Select an educator" at bounding box center [473, 305] width 64 height 11
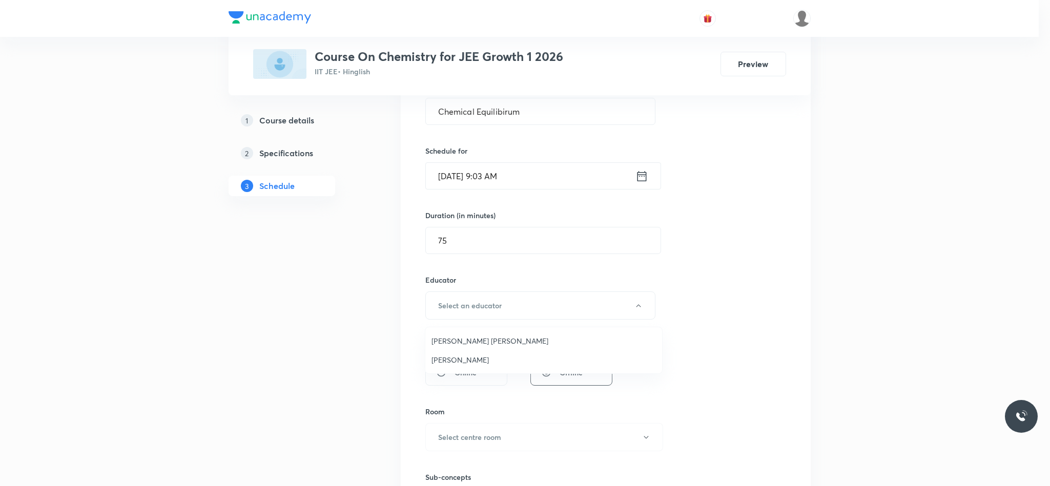
click at [478, 348] on li "Vikash Kumar Maury" at bounding box center [543, 340] width 237 height 19
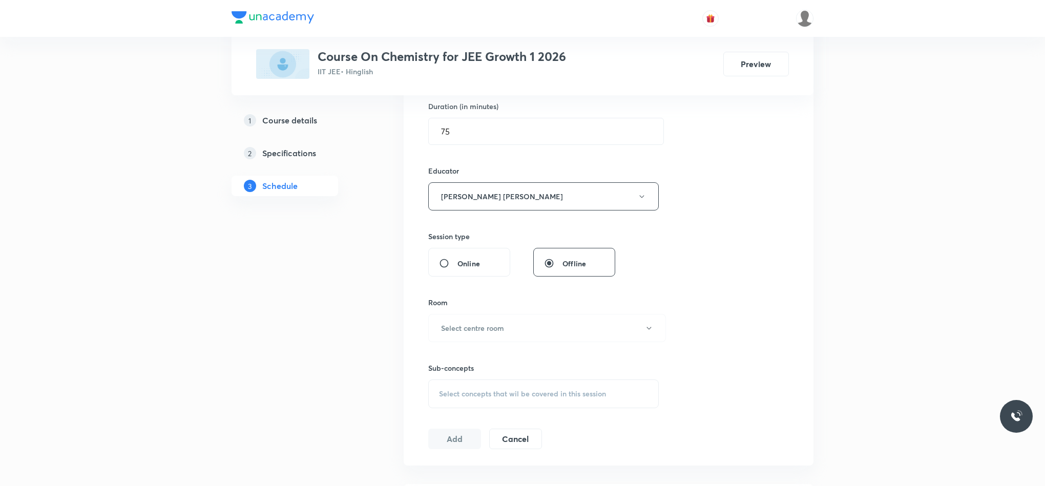
scroll to position [320, 0]
click at [474, 341] on button "Select centre room" at bounding box center [547, 327] width 238 height 28
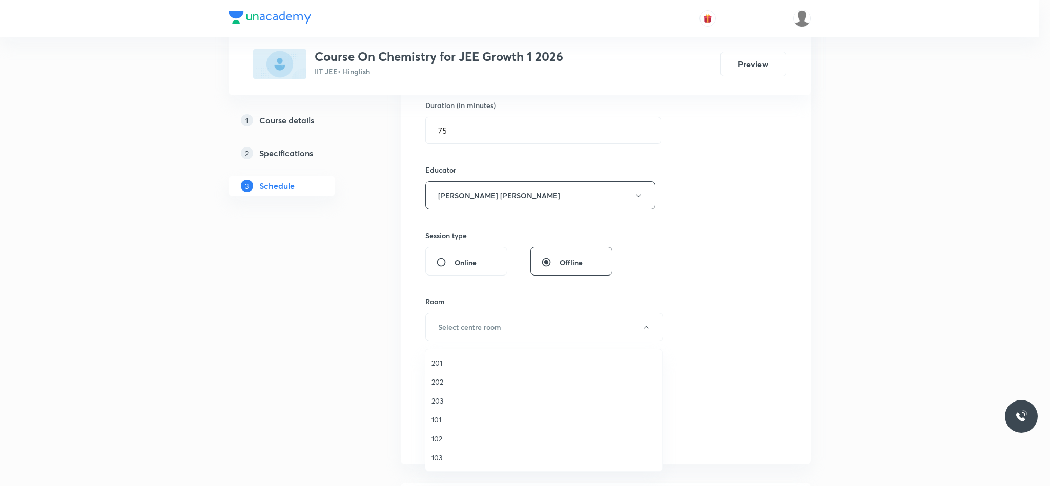
click at [464, 360] on span "102" at bounding box center [543, 438] width 224 height 11
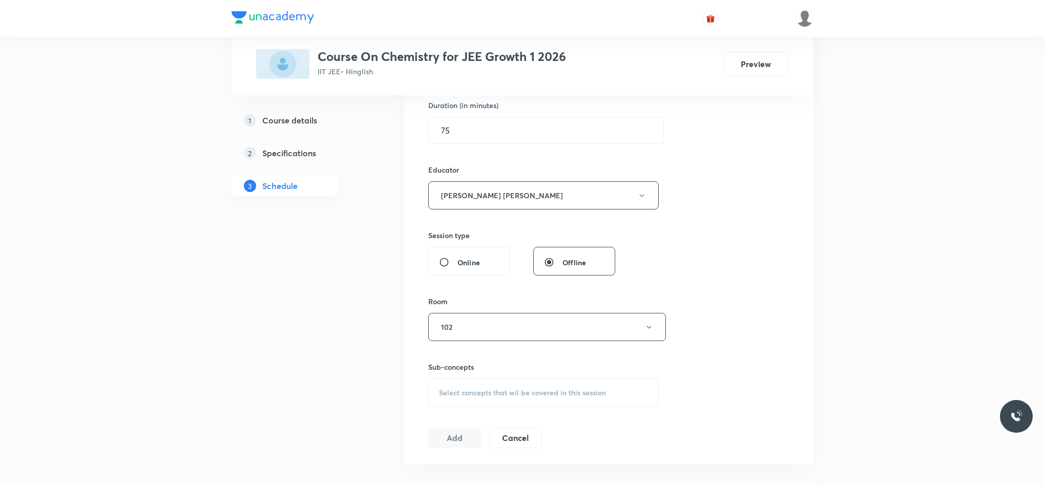
click at [454, 360] on span "Select concepts that wil be covered in this session" at bounding box center [522, 393] width 167 height 8
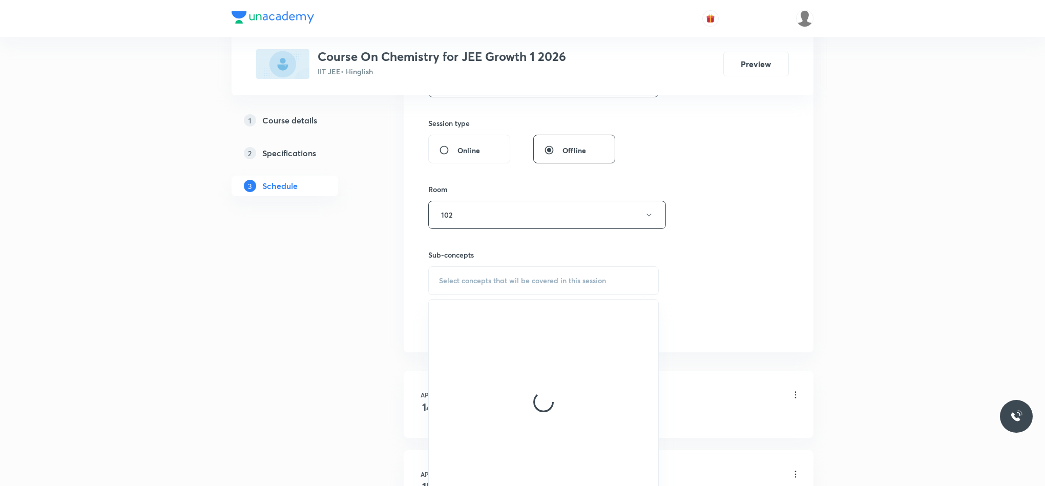
scroll to position [432, 0]
click at [454, 360] on div at bounding box center [543, 401] width 229 height 205
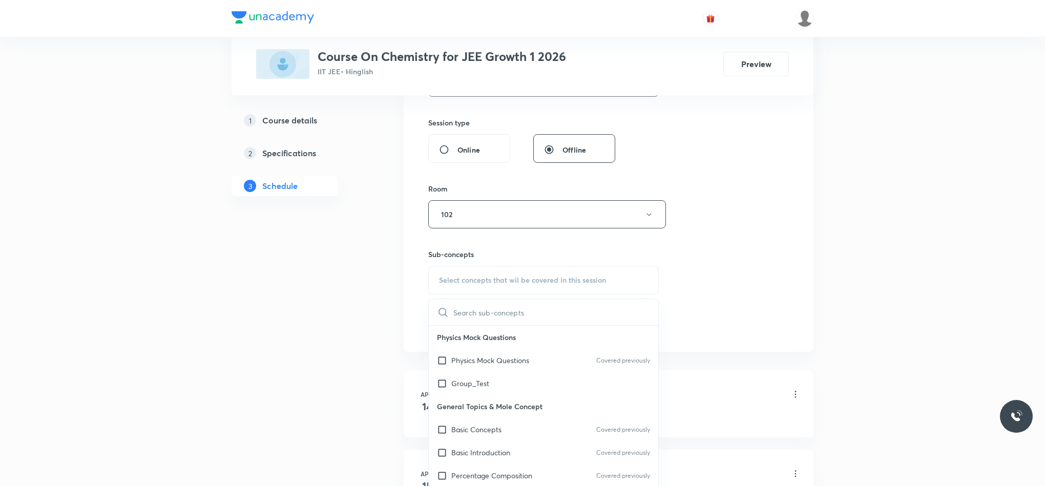
click at [454, 360] on div "Group_Test" at bounding box center [543, 383] width 229 height 23
checkbox input "true"
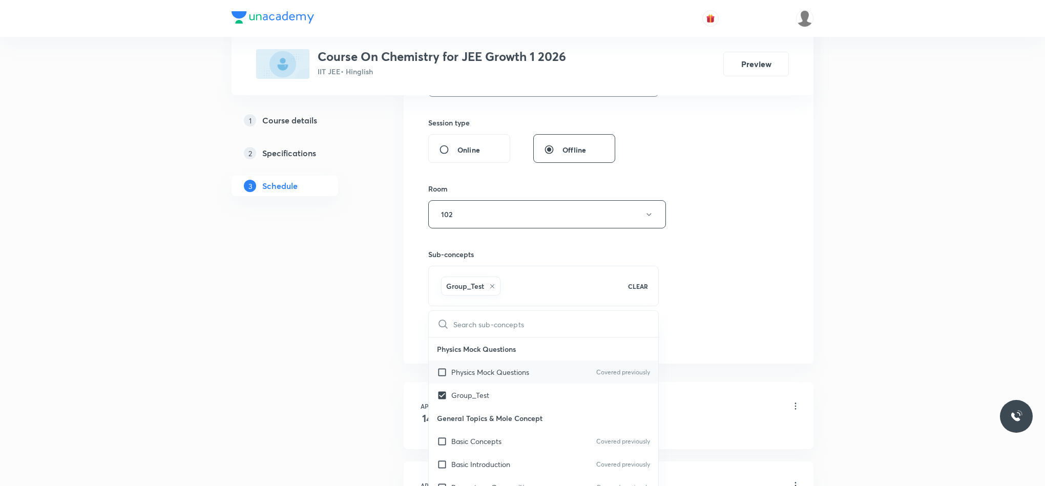
click at [492, 360] on p "Physics Mock Questions" at bounding box center [490, 372] width 78 height 11
checkbox input "true"
click at [492, 360] on p "Physics Mock Questions" at bounding box center [490, 372] width 78 height 11
checkbox input "false"
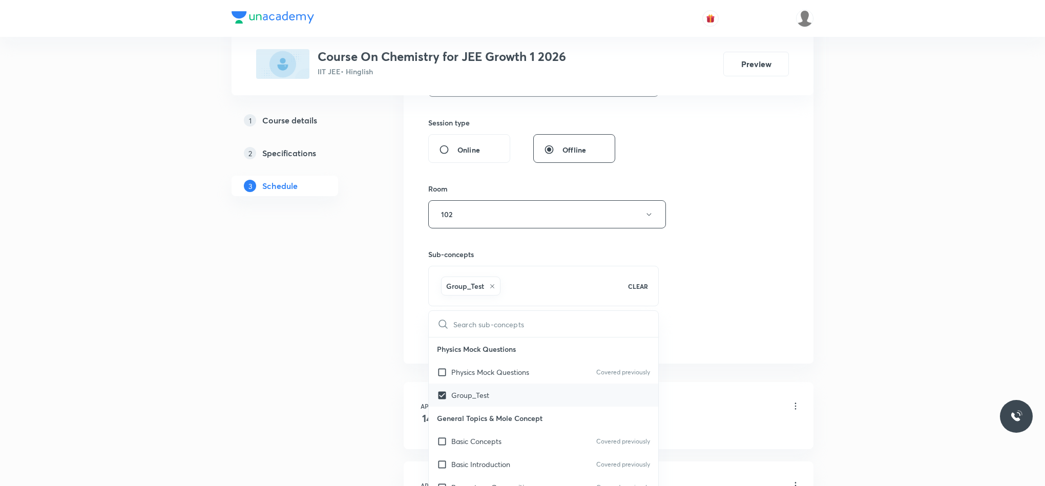
click at [487, 360] on div "Group_Test" at bounding box center [543, 395] width 229 height 23
checkbox input "false"
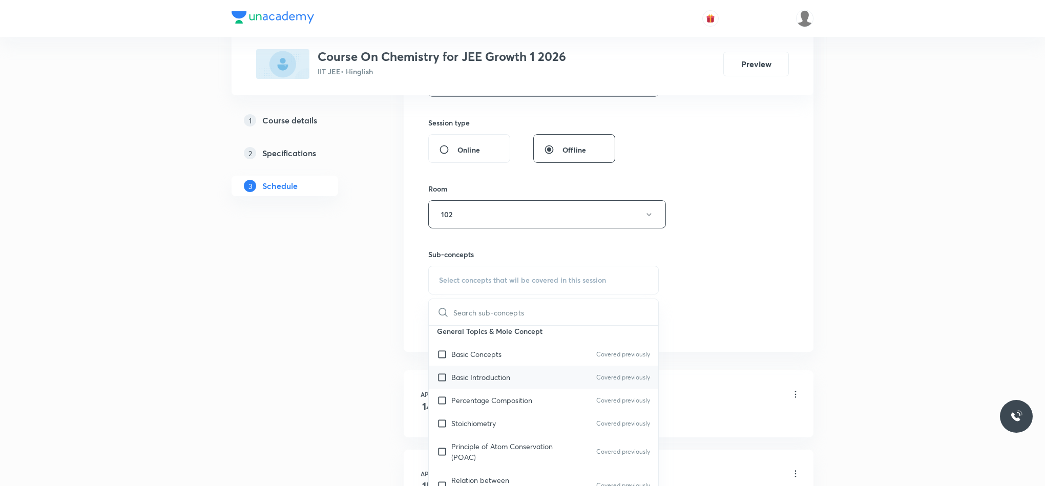
scroll to position [76, 0]
click at [502, 360] on p "Basic Introduction" at bounding box center [480, 376] width 59 height 11
checkbox input "true"
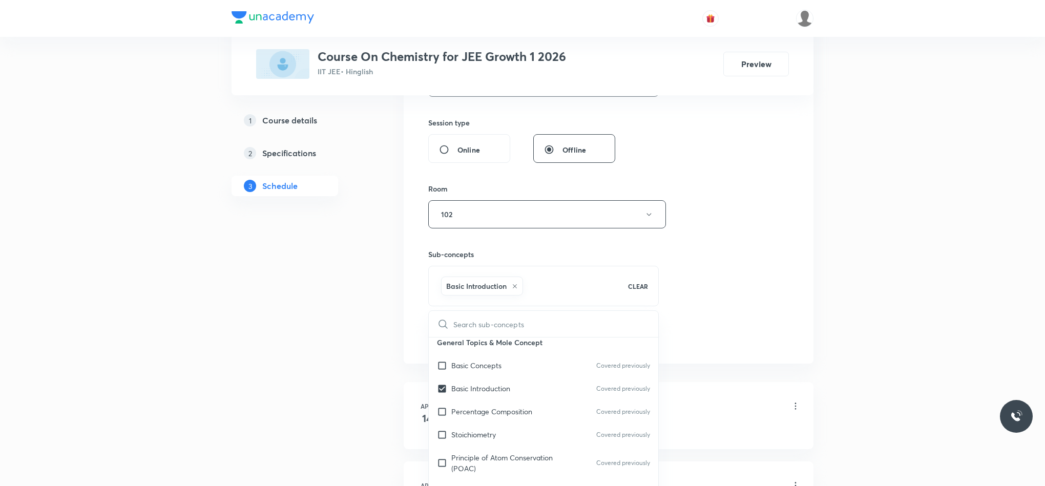
click at [732, 326] on div "Session 121 Live class Session title 20/99 Chemical Equilibirum ​ Schedule for …" at bounding box center [608, 68] width 361 height 558
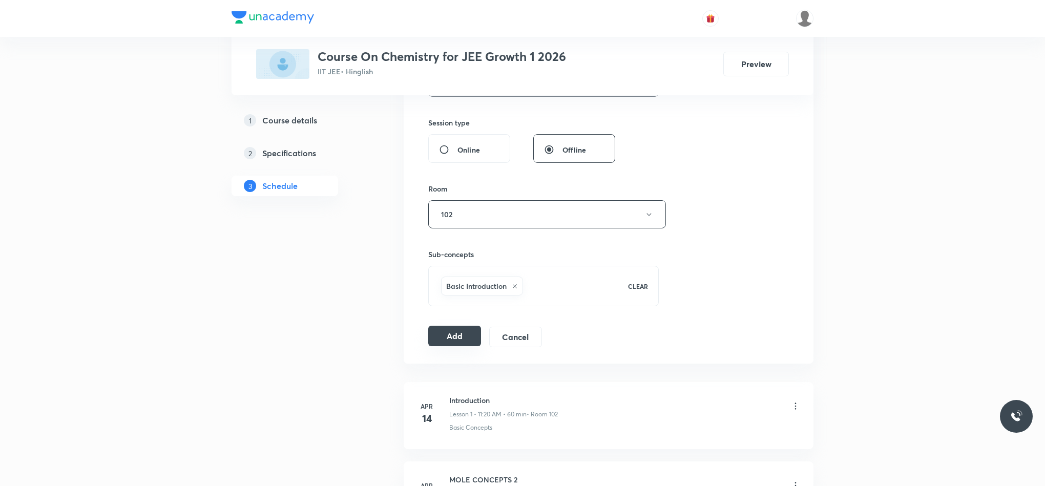
click at [444, 339] on button "Add" at bounding box center [454, 336] width 53 height 20
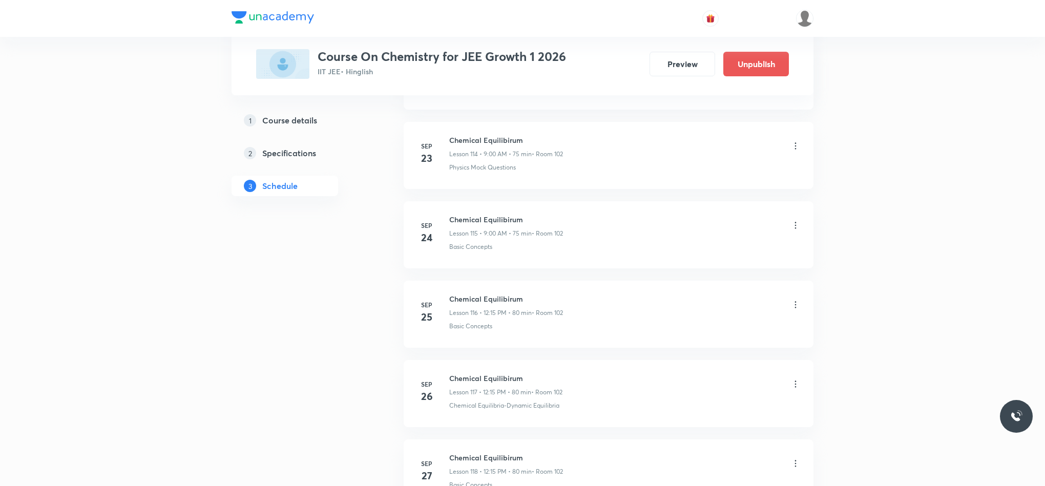
scroll to position [9532, 0]
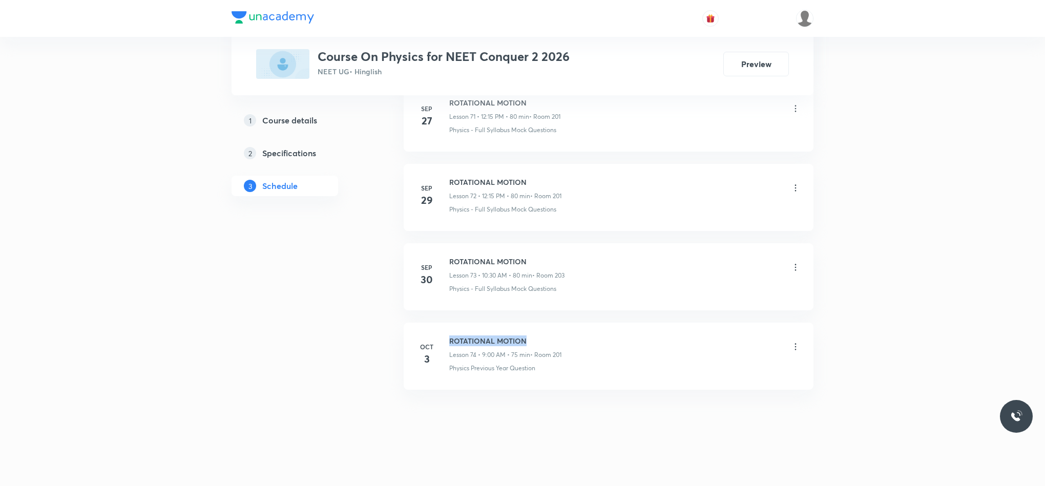
drag, startPoint x: 451, startPoint y: 340, endPoint x: 557, endPoint y: 320, distance: 107.8
copy h6 "ROTATIONAL MOTION"
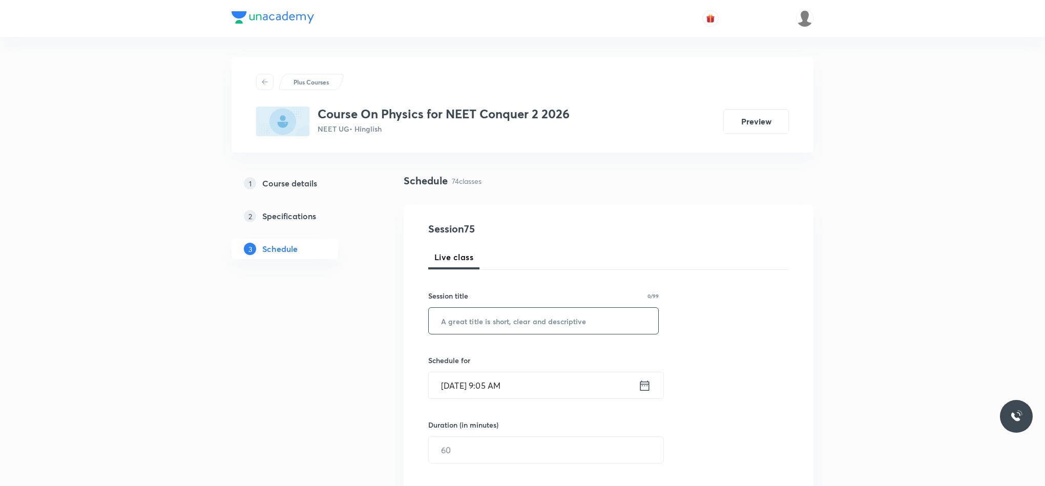
paste input "ROTATIONAL MOTION"
click at [512, 329] on input "text" at bounding box center [543, 321] width 229 height 26
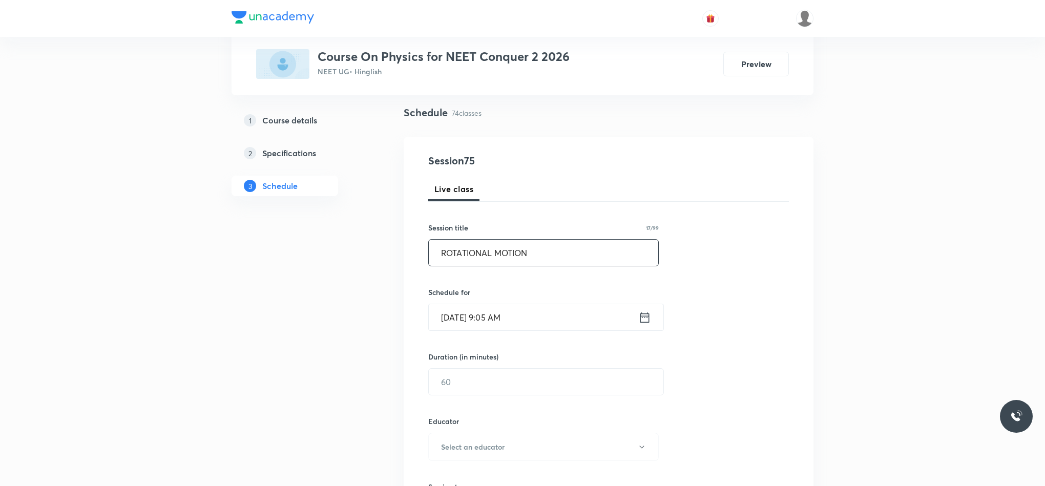
scroll to position [69, 0]
type input "ROTATIONAL MOTION"
click at [649, 314] on icon at bounding box center [644, 316] width 9 height 10
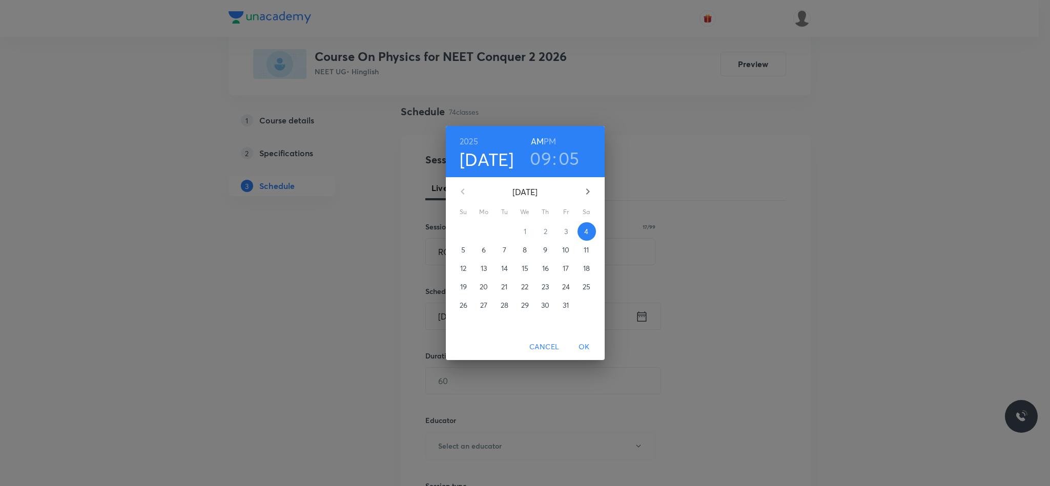
click at [565, 164] on h3 "05" at bounding box center [568, 159] width 21 height 22
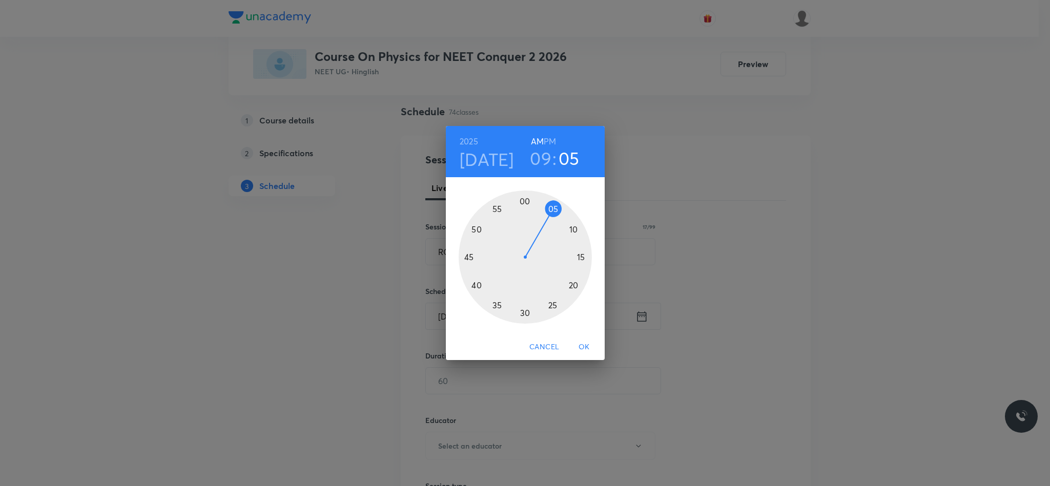
click at [560, 212] on div at bounding box center [524, 257] width 133 height 133
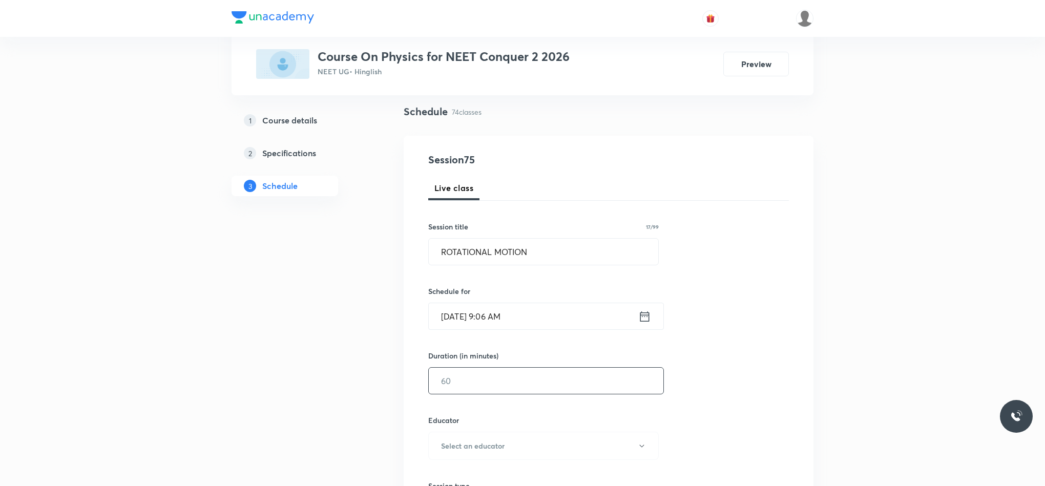
click at [486, 381] on input "text" at bounding box center [546, 381] width 235 height 26
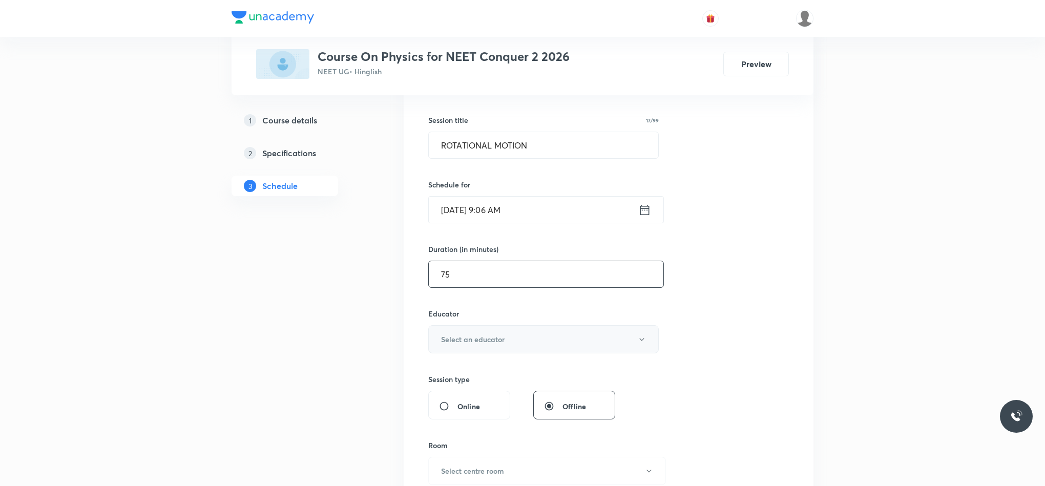
type input "7"
type input "70"
click at [463, 337] on h6 "Select an educator" at bounding box center [473, 339] width 64 height 11
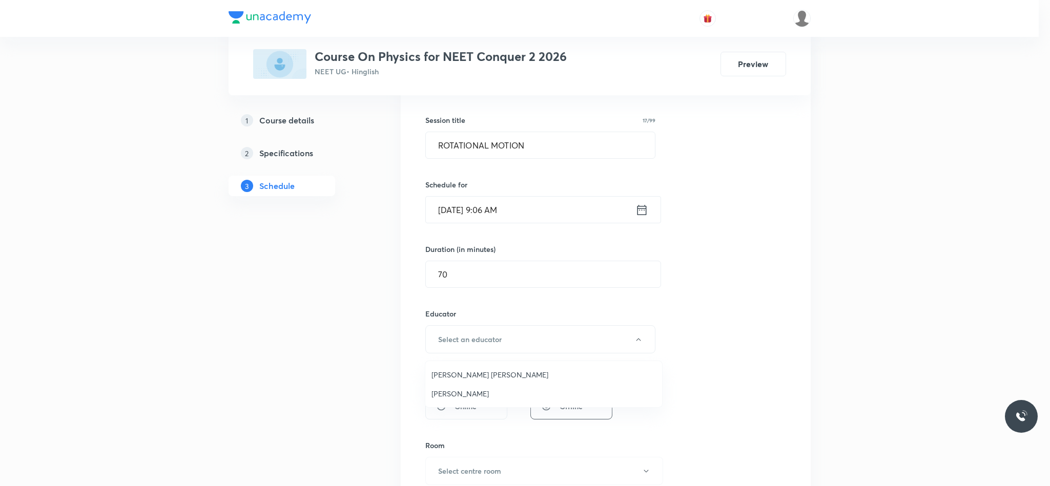
click at [463, 374] on span "[PERSON_NAME] [PERSON_NAME]" at bounding box center [543, 374] width 224 height 11
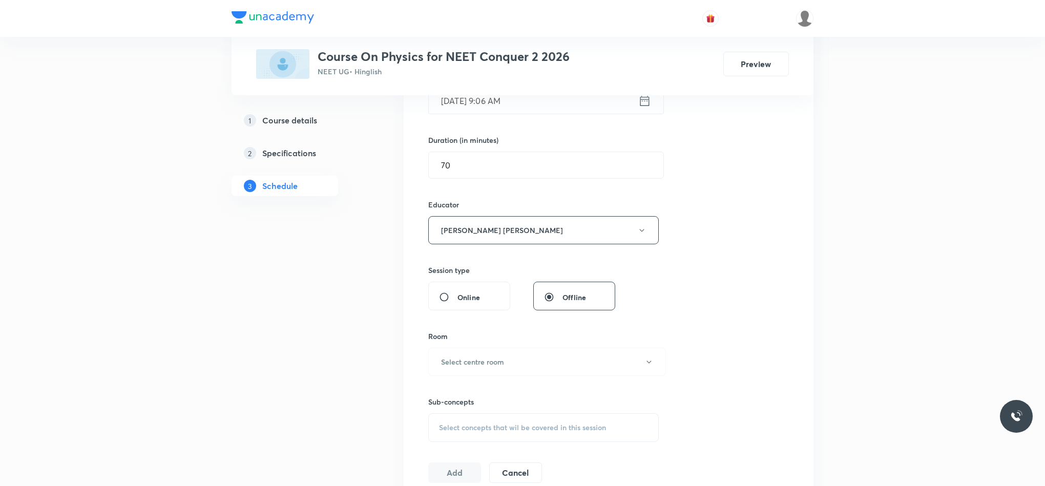
scroll to position [291, 0]
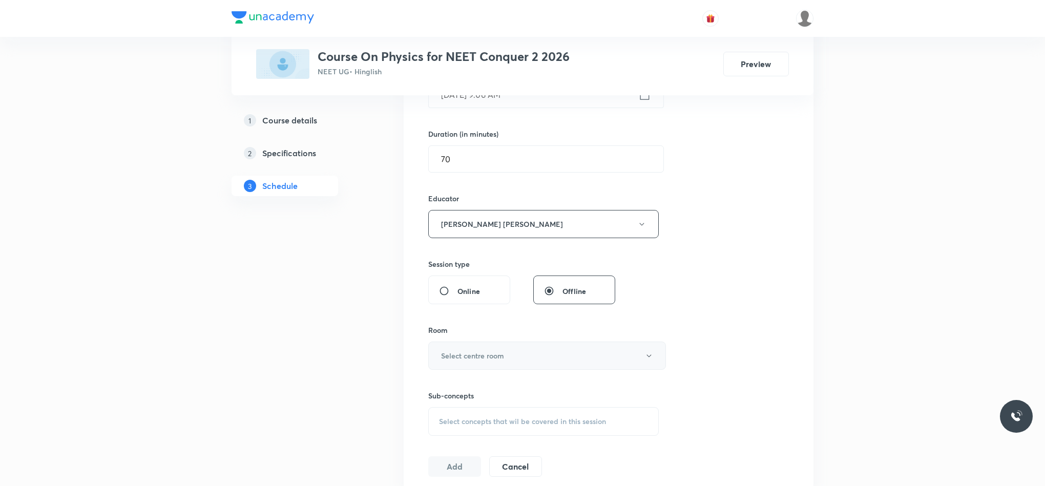
click at [465, 361] on h6 "Select centre room" at bounding box center [472, 355] width 63 height 11
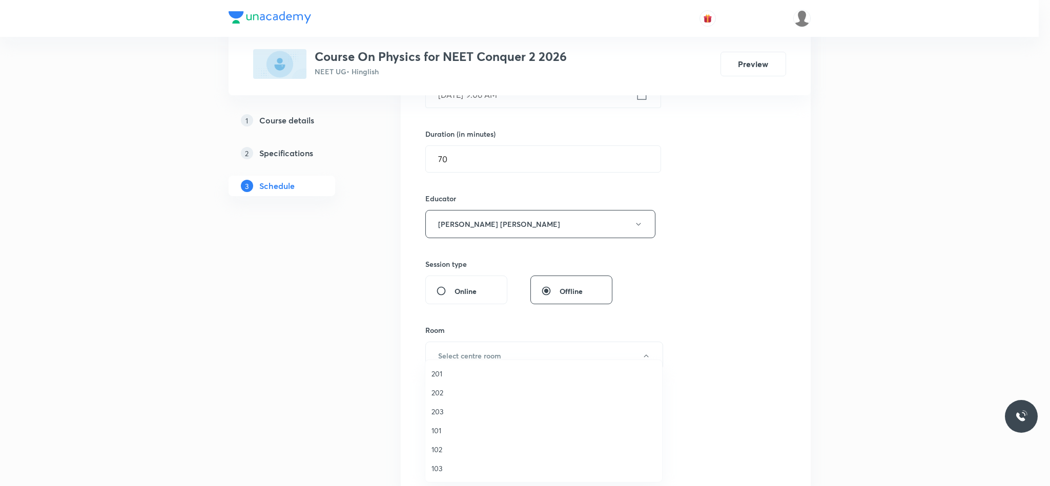
click at [433, 369] on span "201" at bounding box center [543, 373] width 224 height 11
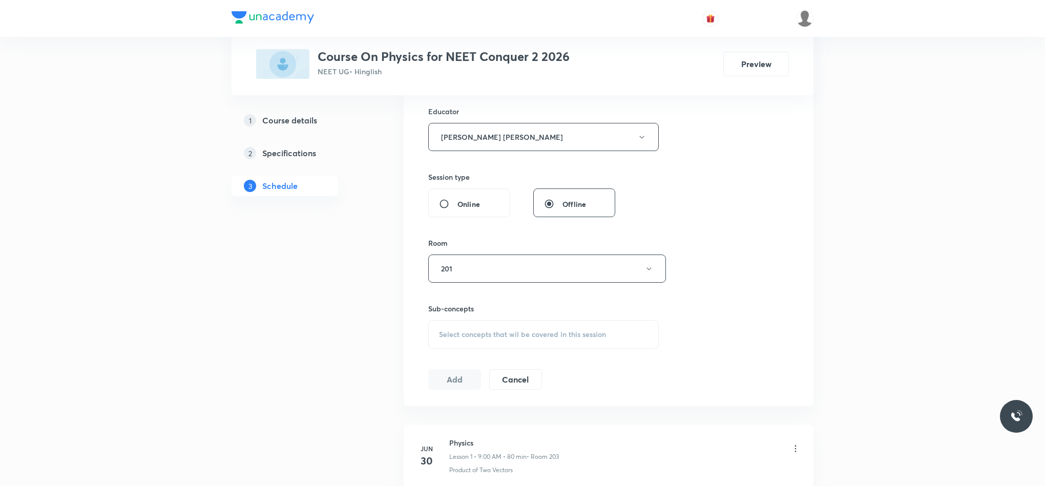
scroll to position [379, 0]
click at [461, 337] on span "Select concepts that wil be covered in this session" at bounding box center [522, 334] width 167 height 8
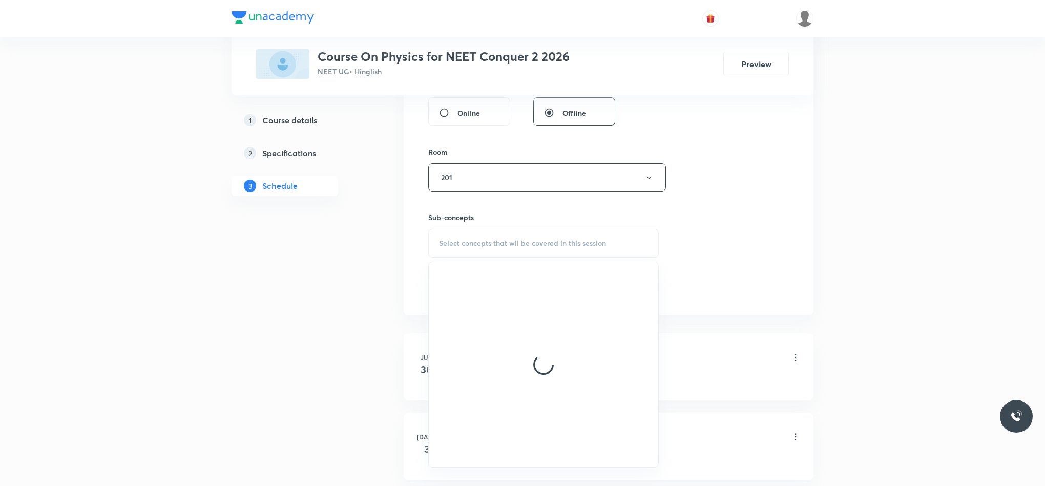
scroll to position [470, 0]
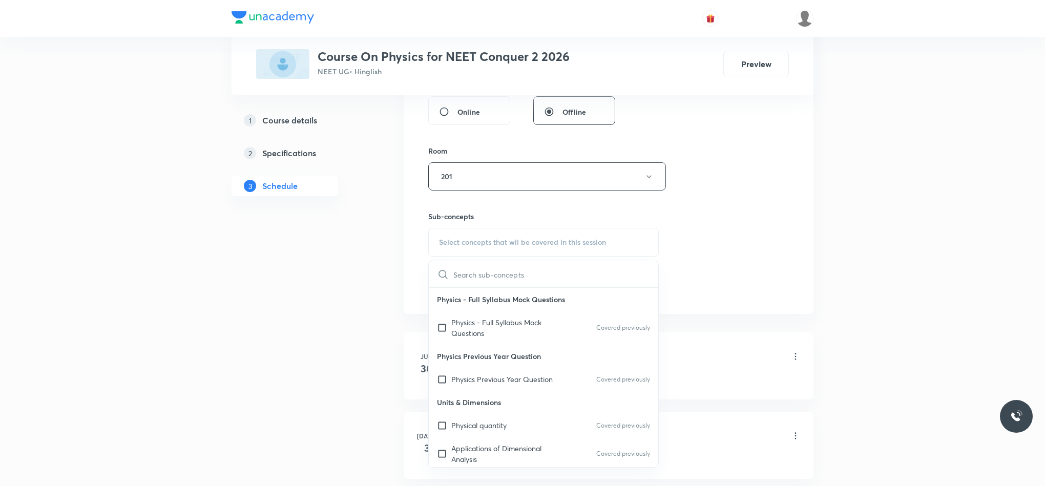
click at [506, 359] on p "Physics Previous Year Question" at bounding box center [543, 356] width 229 height 23
click at [515, 393] on p "Units & Dimensions" at bounding box center [543, 402] width 229 height 23
click at [513, 388] on div "Physics Previous Year Question Covered previously" at bounding box center [543, 379] width 229 height 23
checkbox input "true"
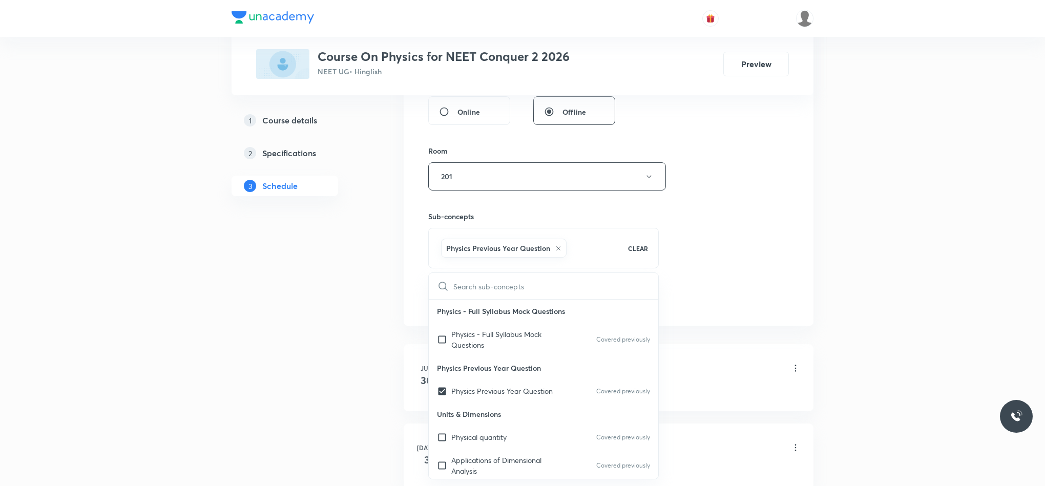
click at [769, 226] on div "Session 75 Live class Session title 17/99 ROTATIONAL MOTION ​ Schedule for [DAT…" at bounding box center [608, 30] width 361 height 558
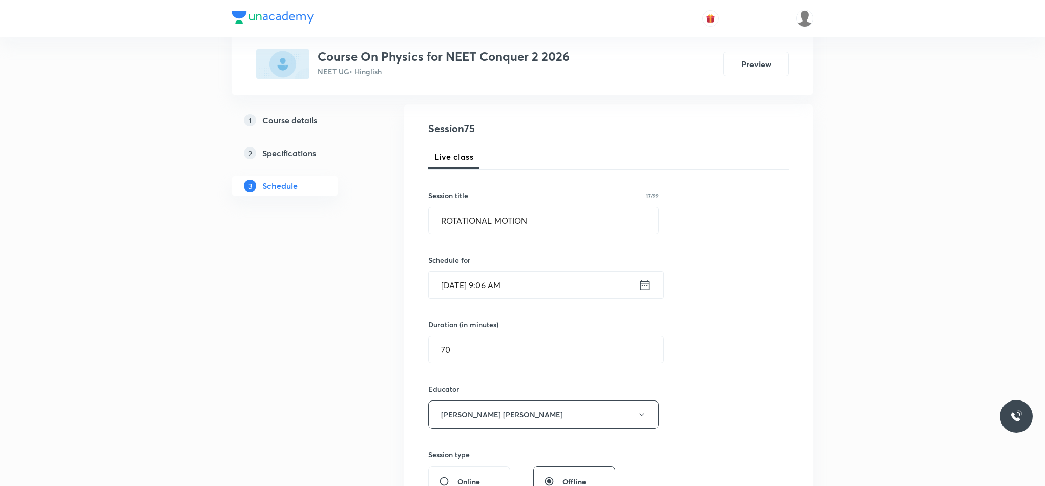
scroll to position [92, 0]
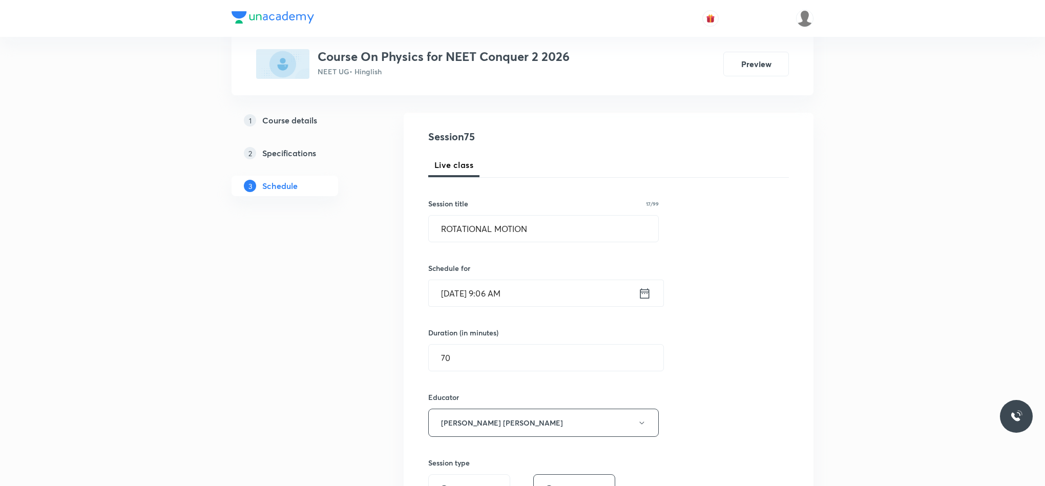
click at [640, 294] on icon at bounding box center [644, 293] width 9 height 10
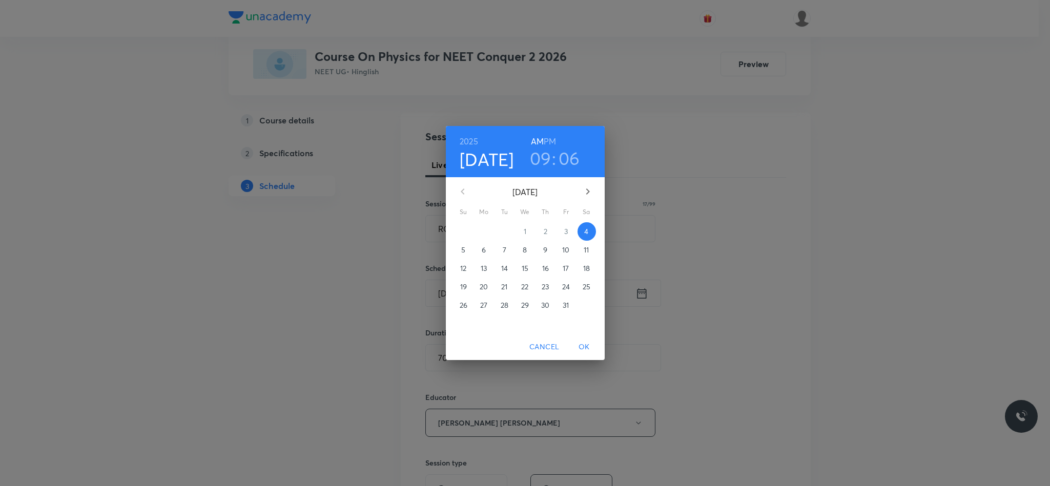
click at [565, 168] on h3 "06" at bounding box center [569, 159] width 22 height 22
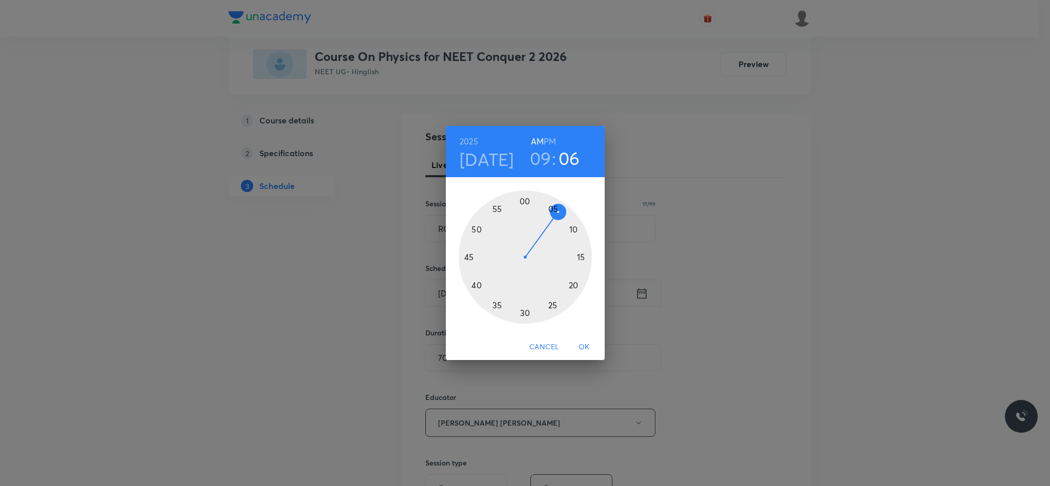
click at [563, 219] on div at bounding box center [524, 257] width 133 height 133
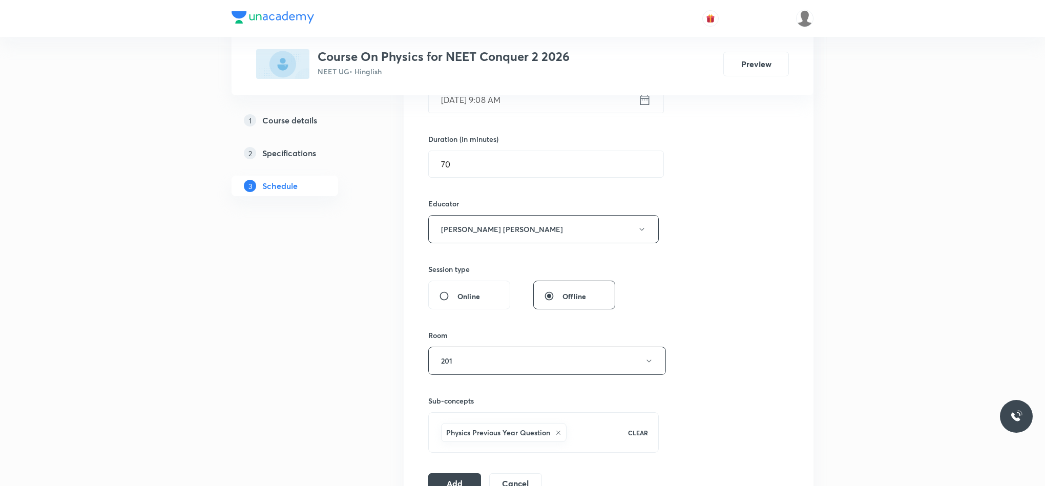
scroll to position [296, 0]
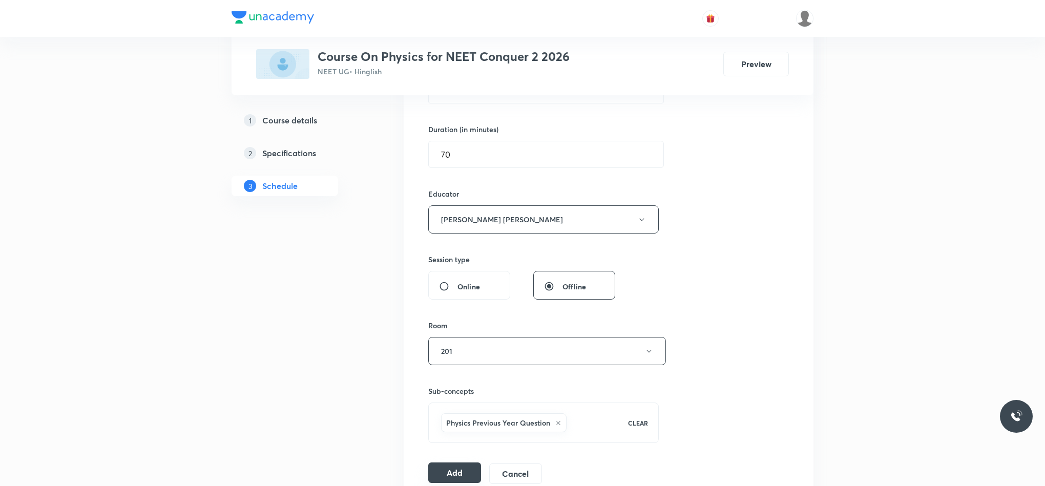
click at [451, 467] on button "Add" at bounding box center [454, 473] width 53 height 20
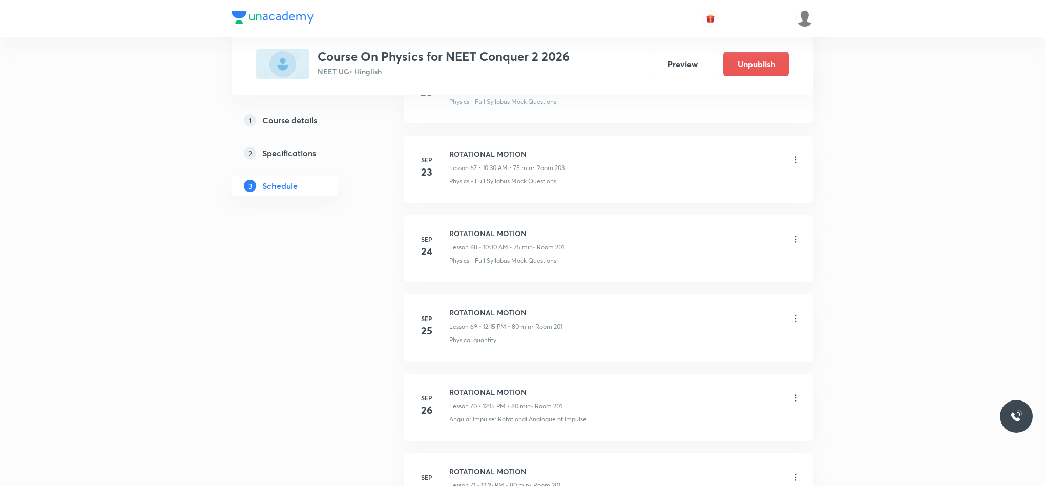
scroll to position [5857, 0]
